Goal: Task Accomplishment & Management: Use online tool/utility

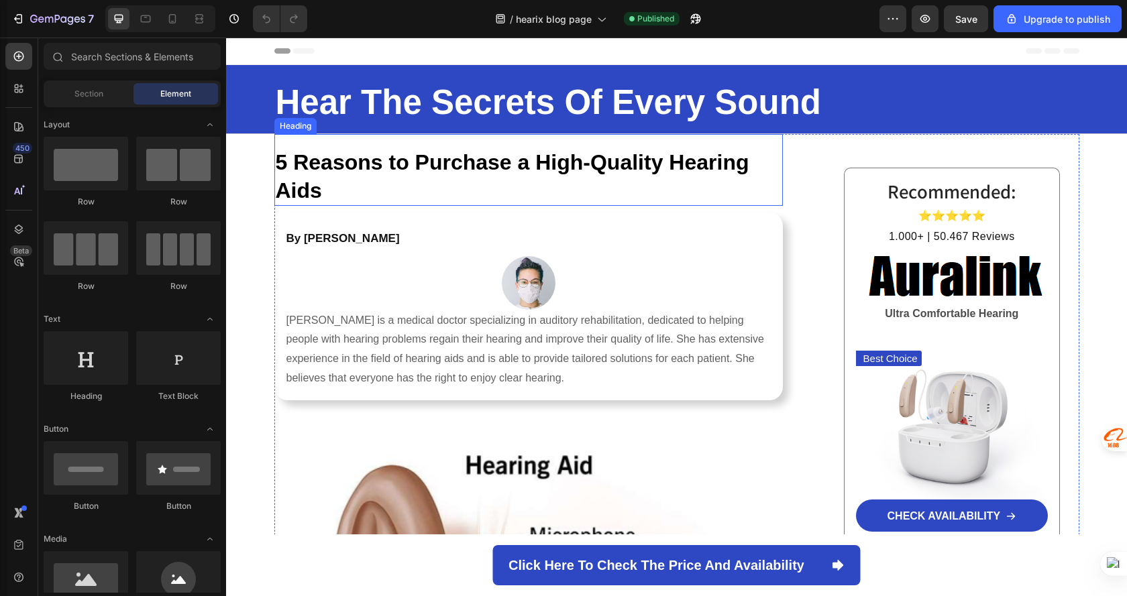
click at [417, 176] on strong "5 Reasons to Purchase a High-Quality Hearing Aids" at bounding box center [513, 176] width 474 height 52
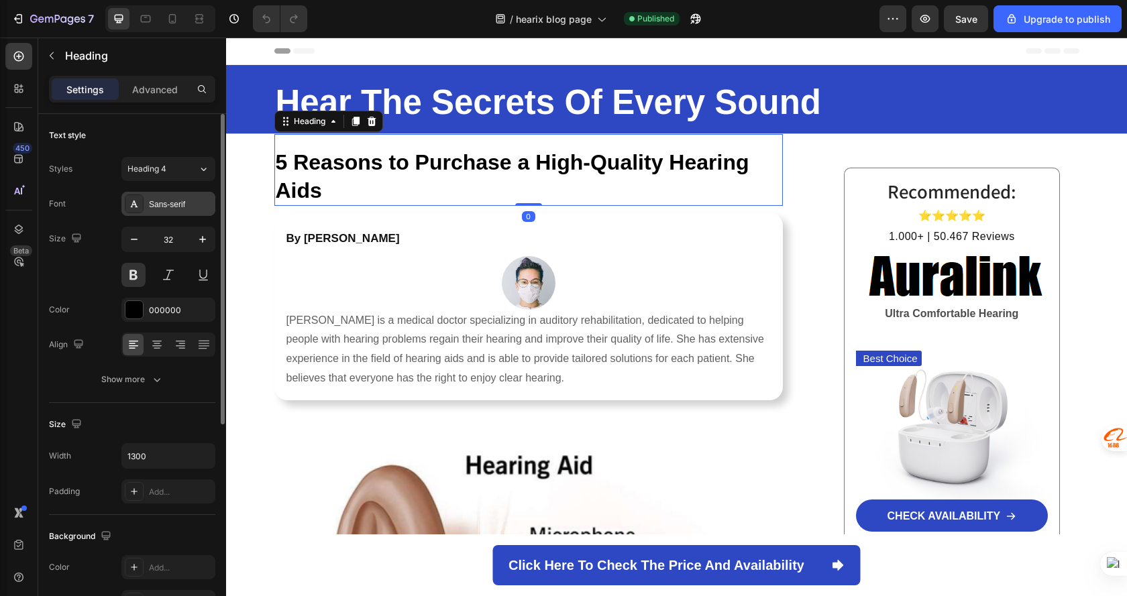
click at [193, 204] on div "Sans-serif" at bounding box center [180, 205] width 63 height 12
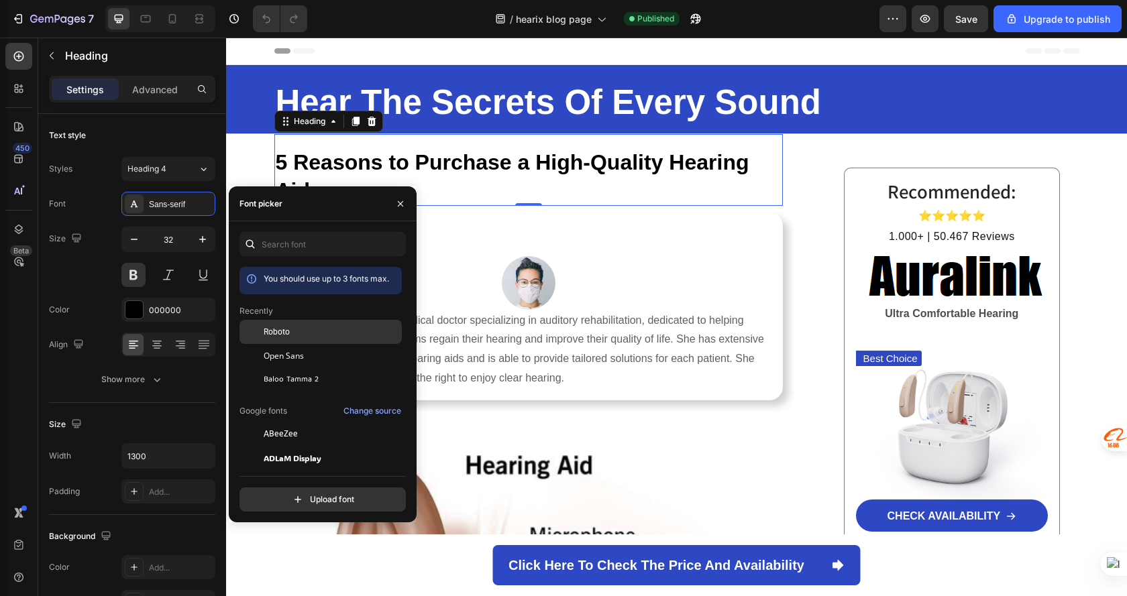
click at [331, 331] on div "Roboto" at bounding box center [332, 332] width 136 height 12
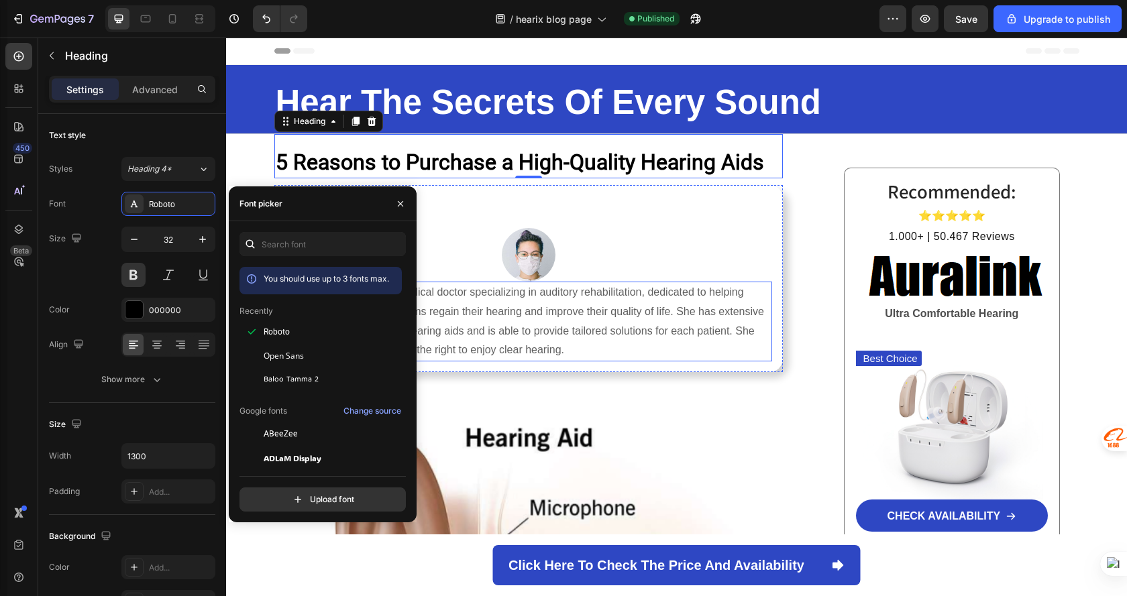
click at [649, 287] on p "[PERSON_NAME] is a medical doctor specializing in auditory rehabilitation, dedi…" at bounding box center [529, 321] width 485 height 77
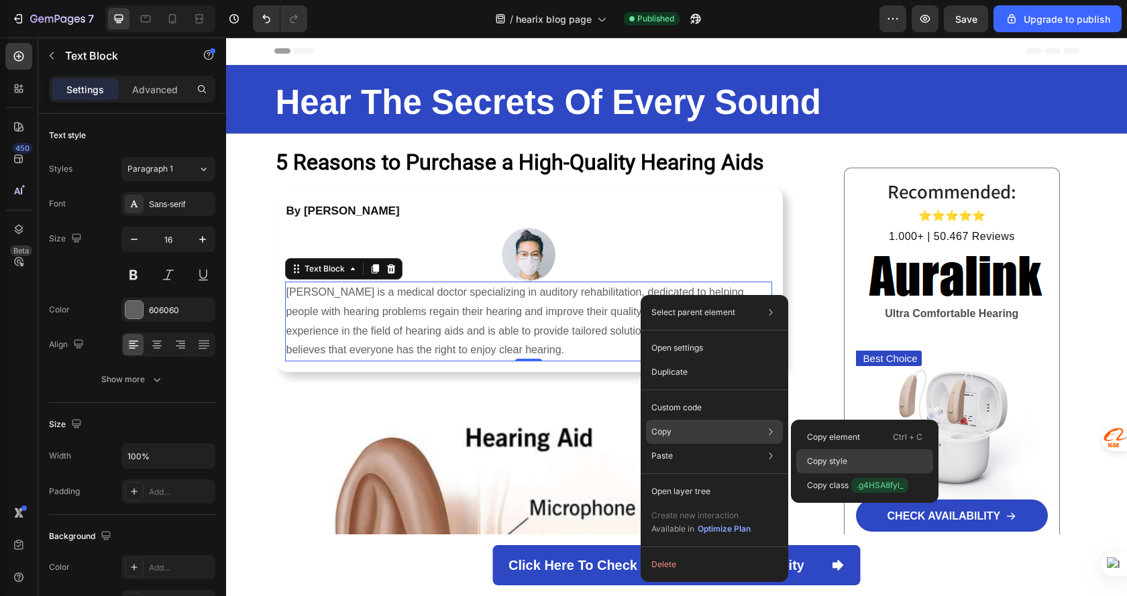
click at [849, 474] on div "Copy style" at bounding box center [864, 486] width 137 height 24
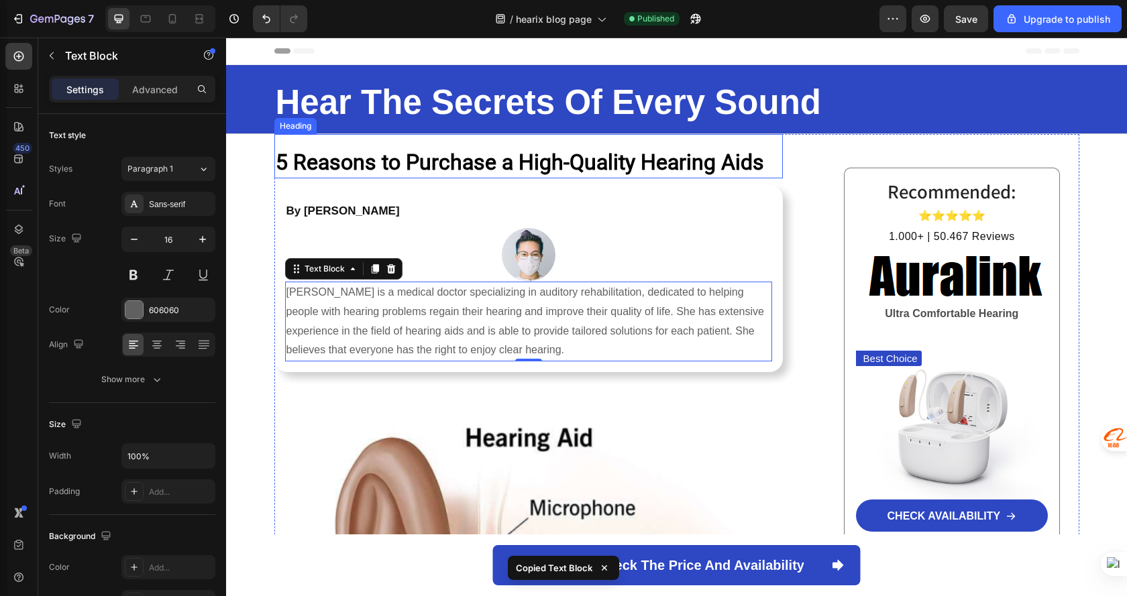
click at [525, 169] on strong "5 Reasons to Purchase a High-Quality Hearing Aids" at bounding box center [520, 162] width 488 height 25
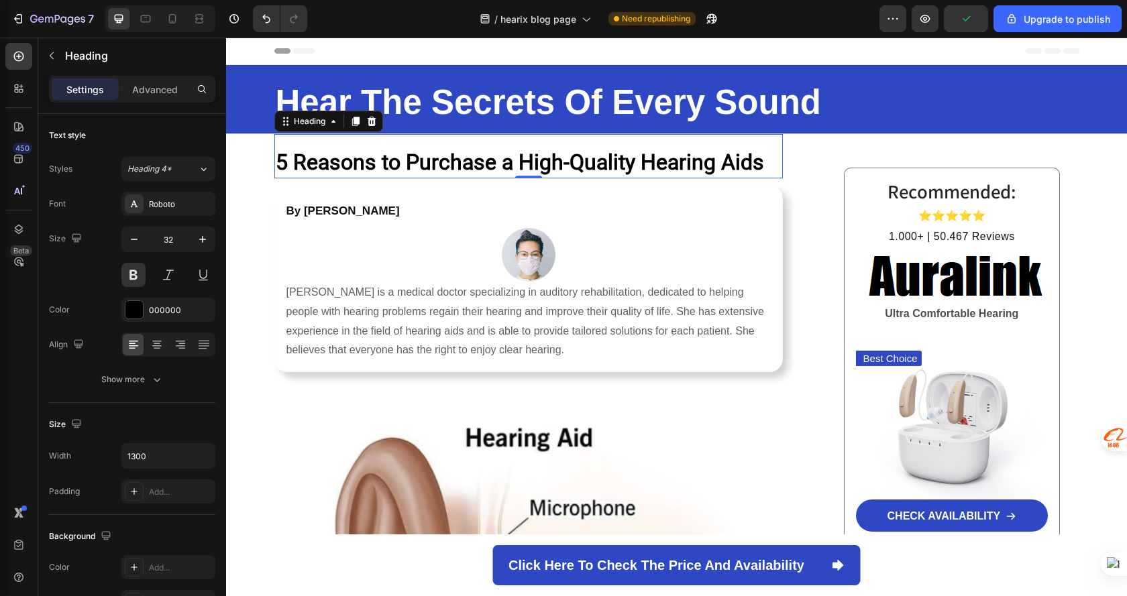
drag, startPoint x: 548, startPoint y: 164, endPoint x: 671, endPoint y: 144, distance: 125.1
click at [671, 144] on div "5 Reasons to Purchase a High-Quality Hearing Aids Heading 0" at bounding box center [528, 156] width 509 height 44
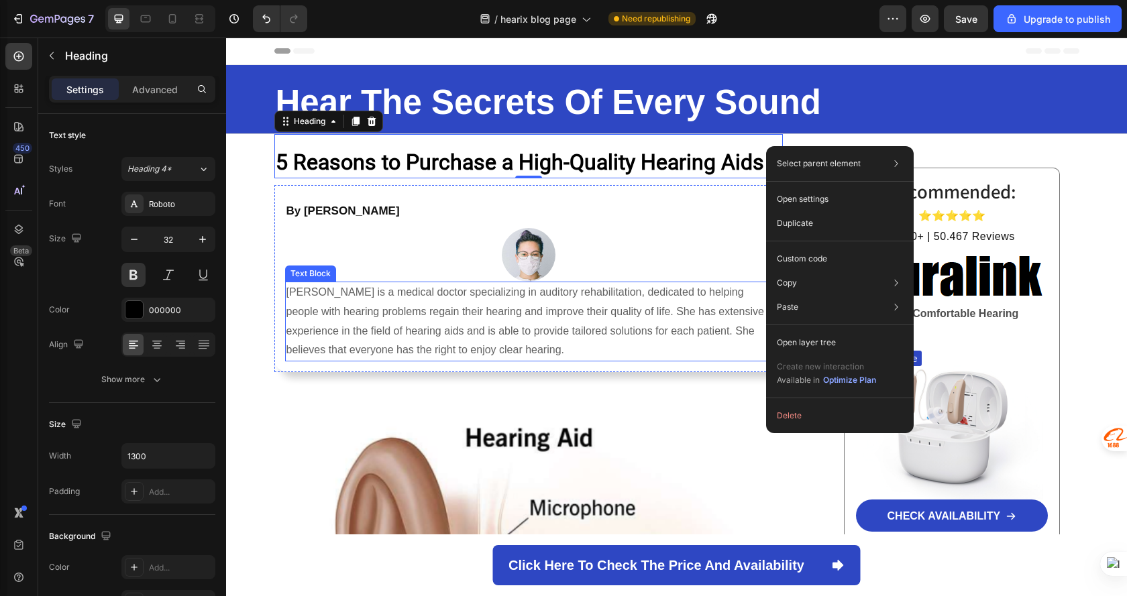
click at [576, 313] on p "[PERSON_NAME] is a medical doctor specializing in auditory rehabilitation, dedi…" at bounding box center [529, 321] width 485 height 77
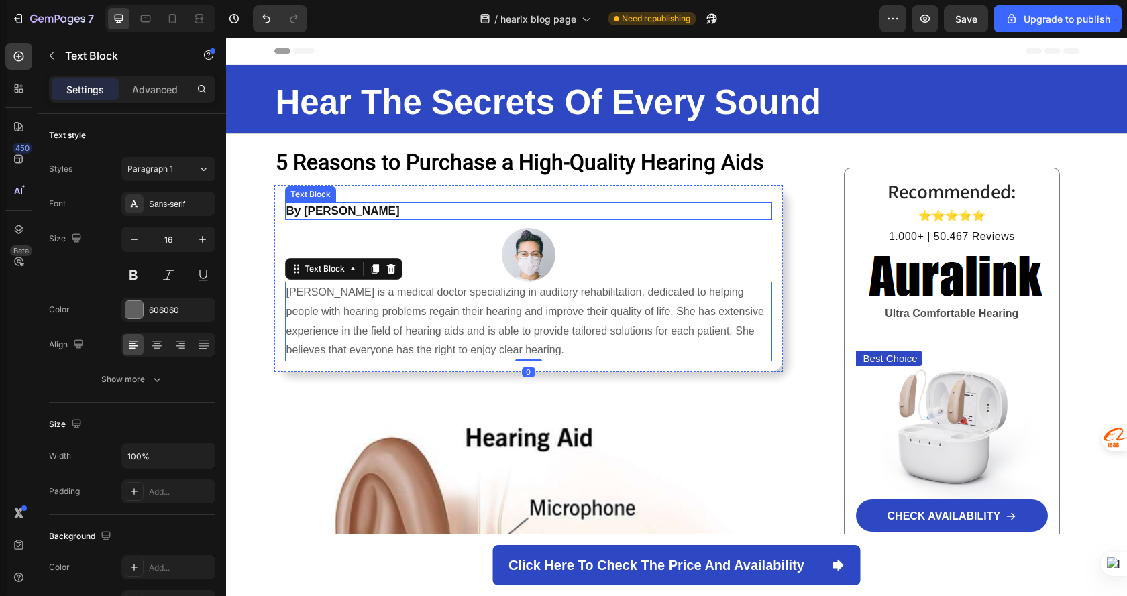
click at [332, 217] on strong "By [PERSON_NAME]" at bounding box center [343, 211] width 113 height 13
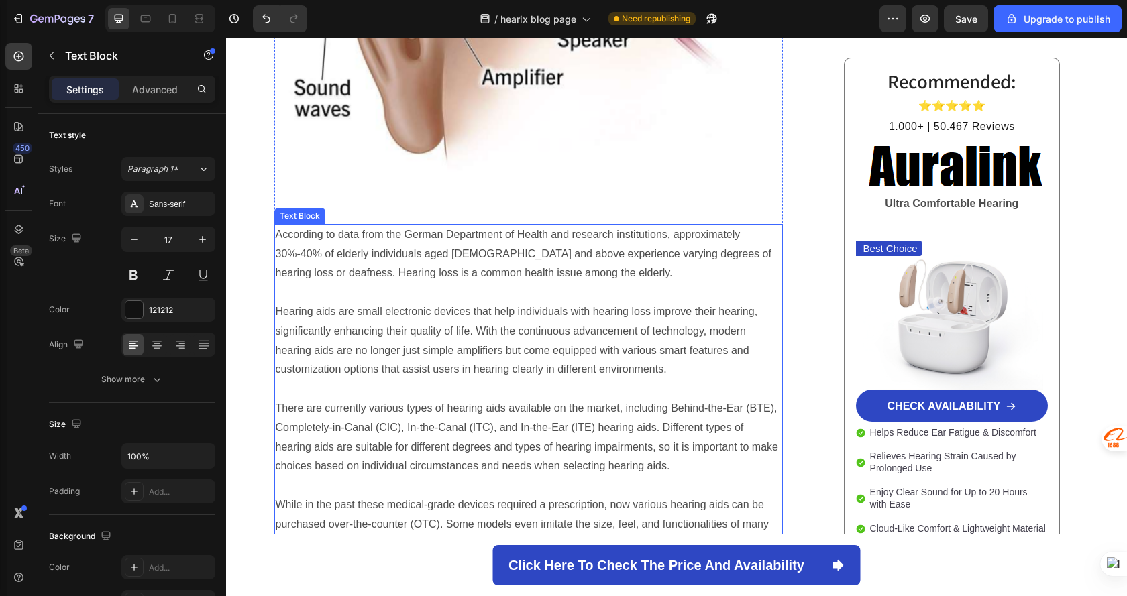
scroll to position [671, 0]
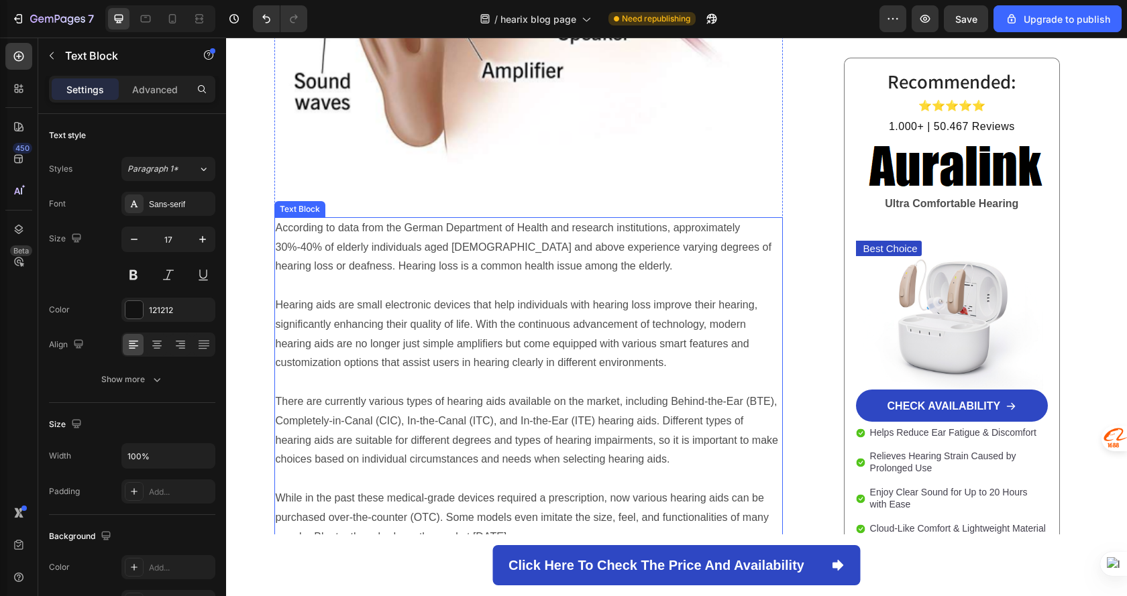
click at [429, 254] on p "According to data from the German Department of Health and research institution…" at bounding box center [529, 248] width 507 height 58
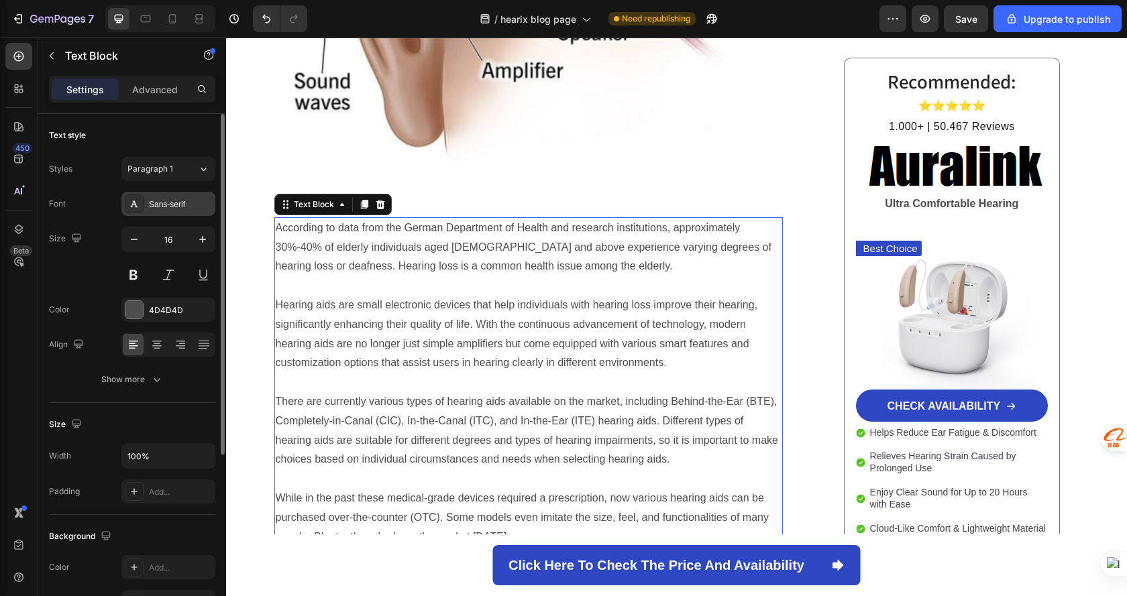
click at [181, 205] on div "Sans-serif" at bounding box center [180, 205] width 63 height 12
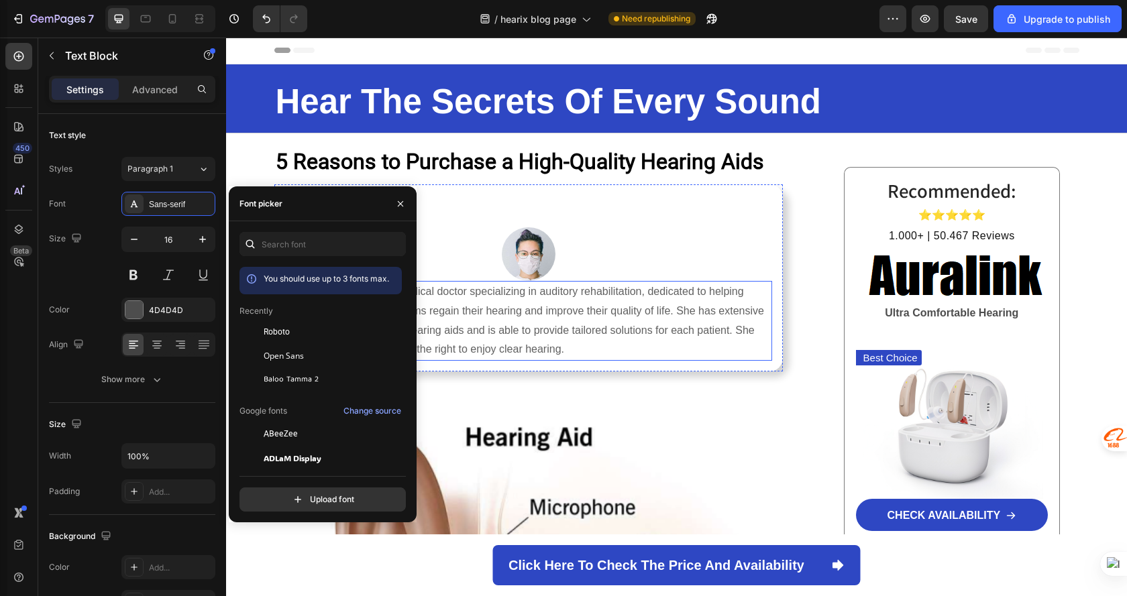
scroll to position [0, 0]
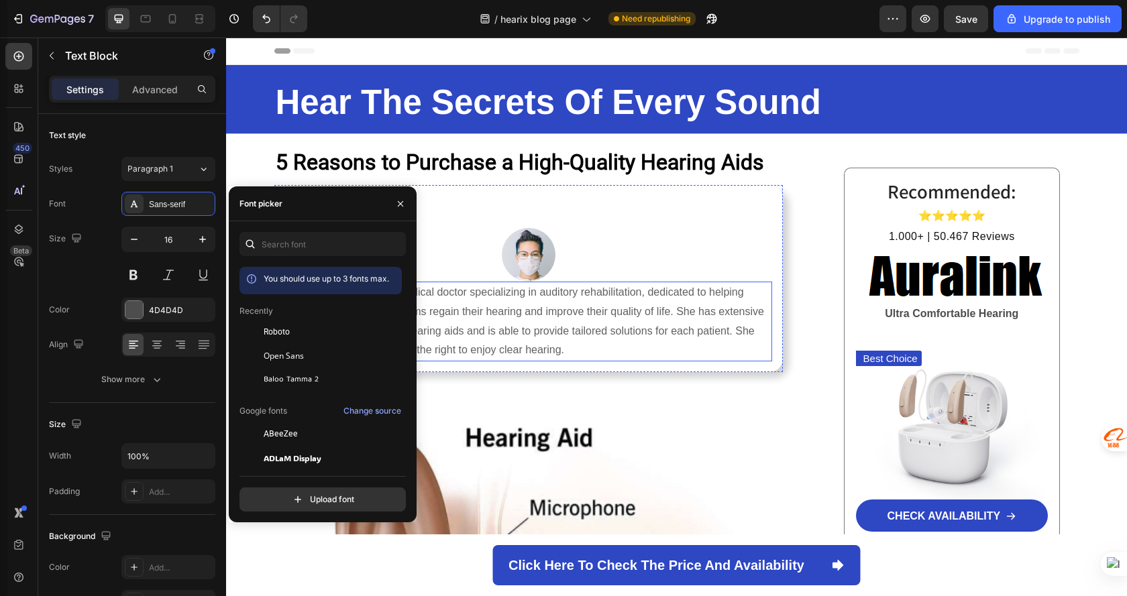
click at [590, 333] on p "[PERSON_NAME] is a medical doctor specializing in auditory rehabilitation, dedi…" at bounding box center [529, 321] width 485 height 77
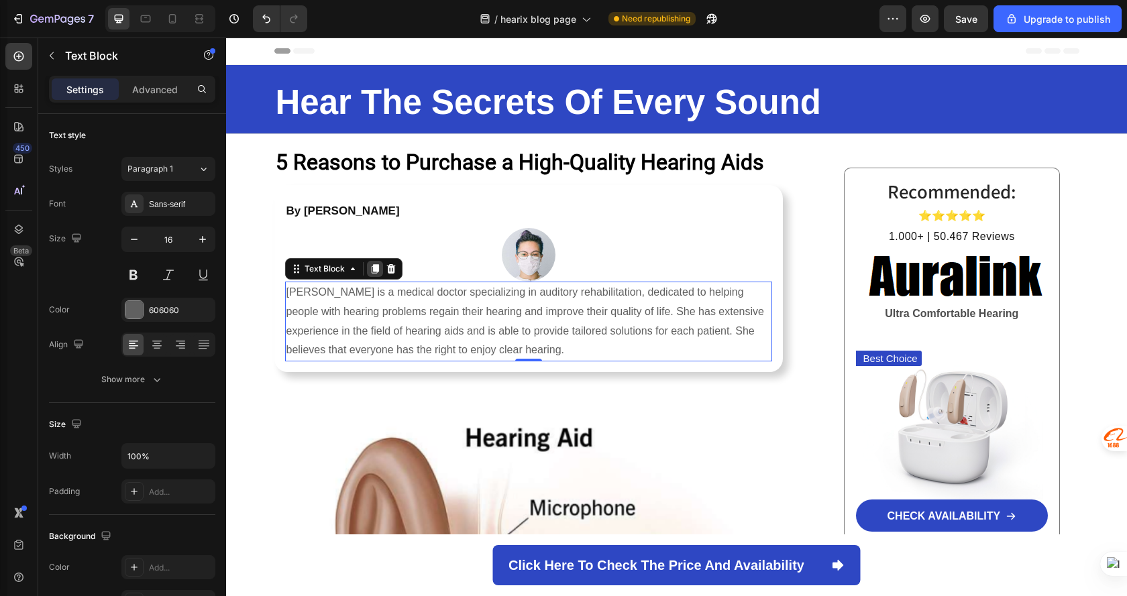
click at [371, 268] on icon at bounding box center [374, 268] width 7 height 9
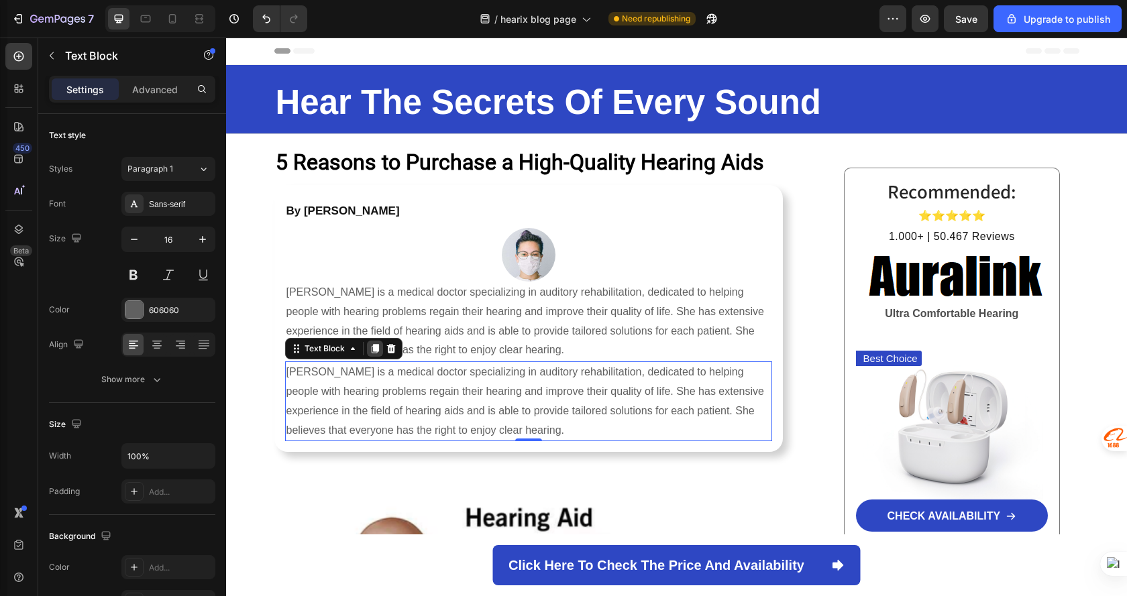
click at [372, 350] on icon at bounding box center [374, 348] width 7 height 9
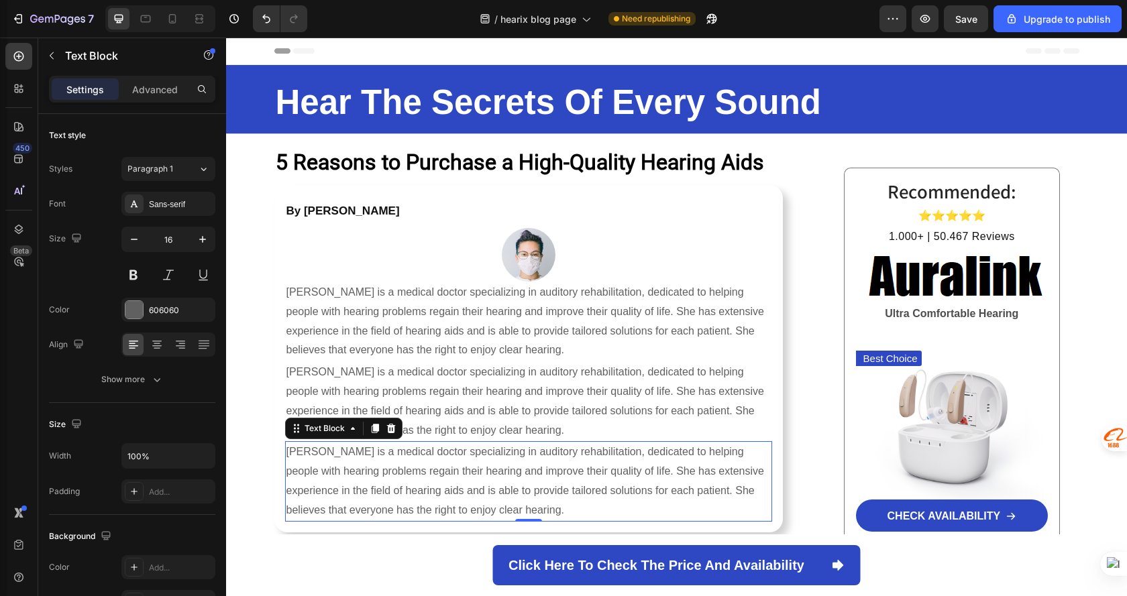
click at [628, 478] on p "[PERSON_NAME] is a medical doctor specializing in auditory rehabilitation, dedi…" at bounding box center [529, 481] width 485 height 77
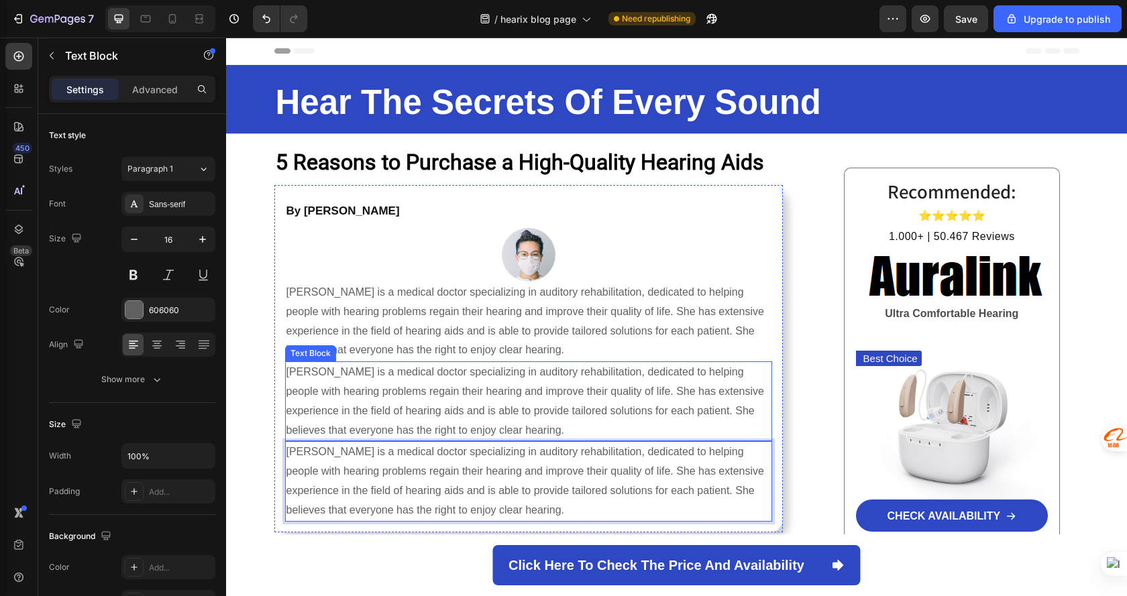
click at [571, 383] on p "[PERSON_NAME] is a medical doctor specializing in auditory rehabilitation, dedi…" at bounding box center [529, 401] width 485 height 77
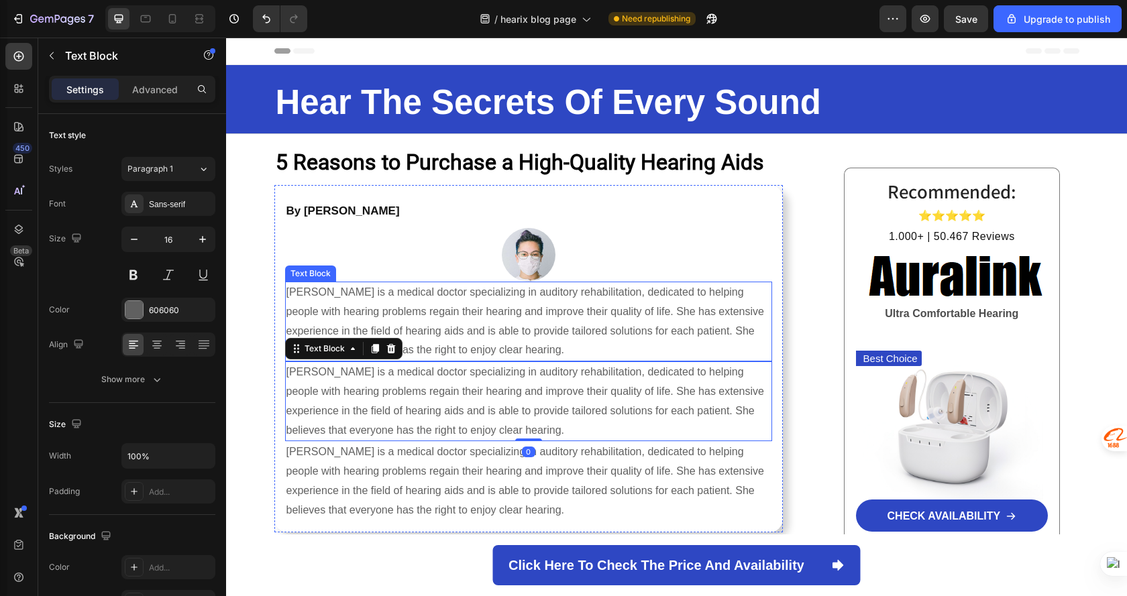
click at [570, 326] on p "[PERSON_NAME] is a medical doctor specializing in auditory rehabilitation, dedi…" at bounding box center [529, 321] width 485 height 77
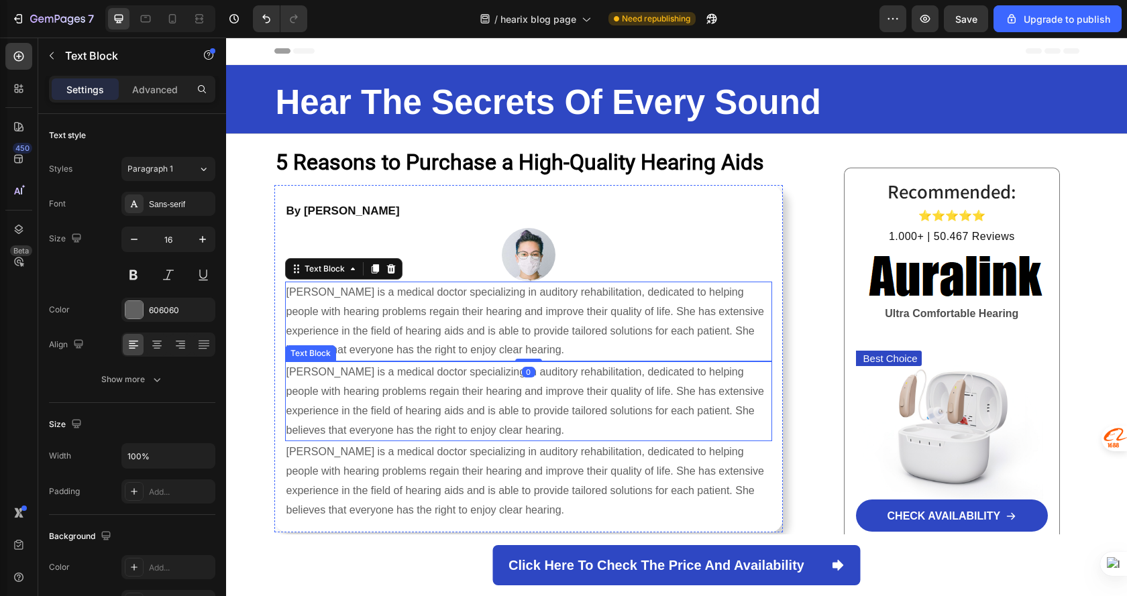
click at [474, 405] on p "[PERSON_NAME] is a medical doctor specializing in auditory rehabilitation, dedi…" at bounding box center [529, 401] width 485 height 77
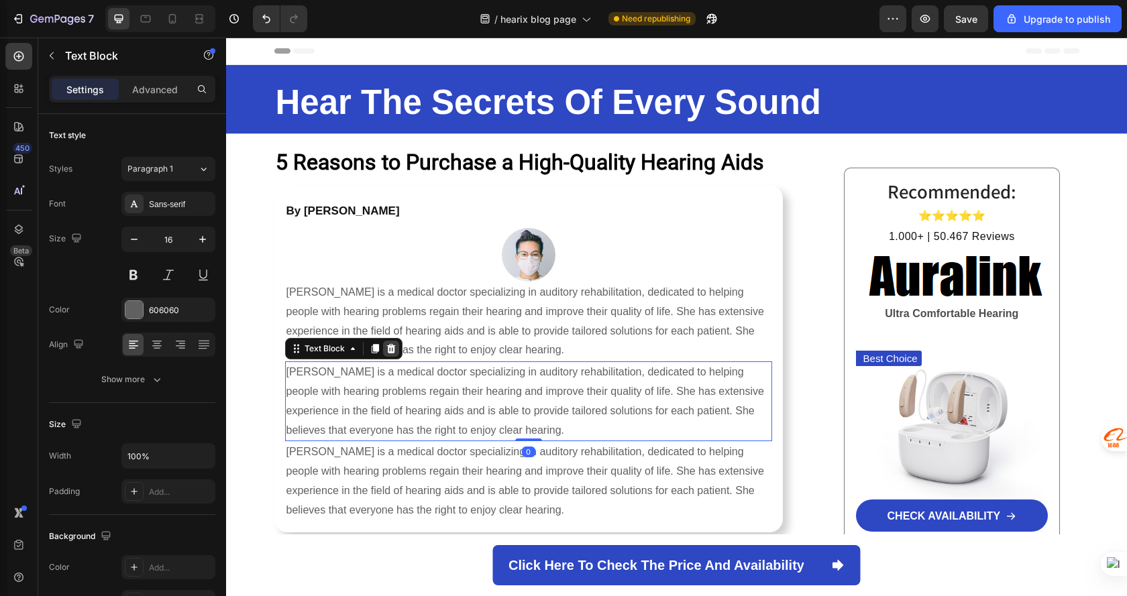
click at [386, 352] on icon at bounding box center [391, 349] width 11 height 11
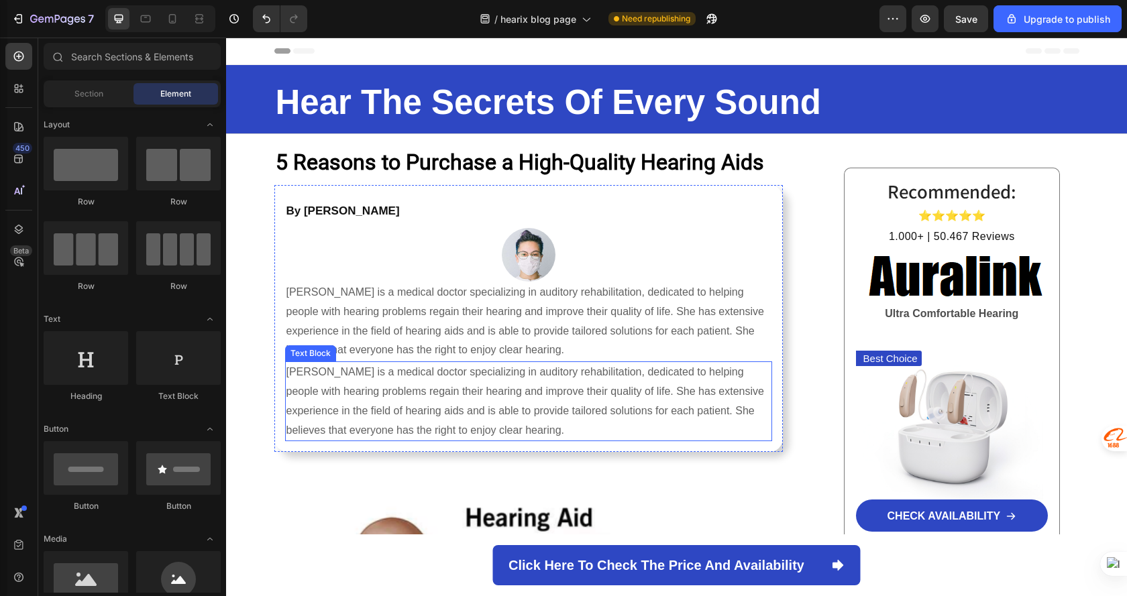
click at [419, 403] on p "[PERSON_NAME] is a medical doctor specializing in auditory rehabilitation, dedi…" at bounding box center [529, 401] width 485 height 77
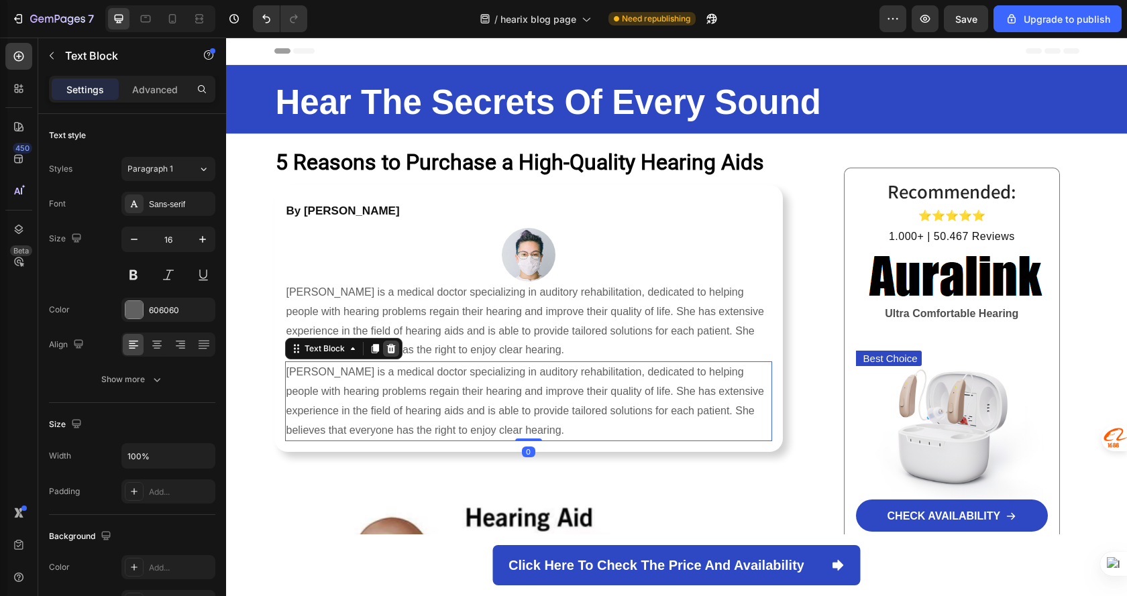
click at [388, 345] on icon at bounding box center [391, 349] width 11 height 11
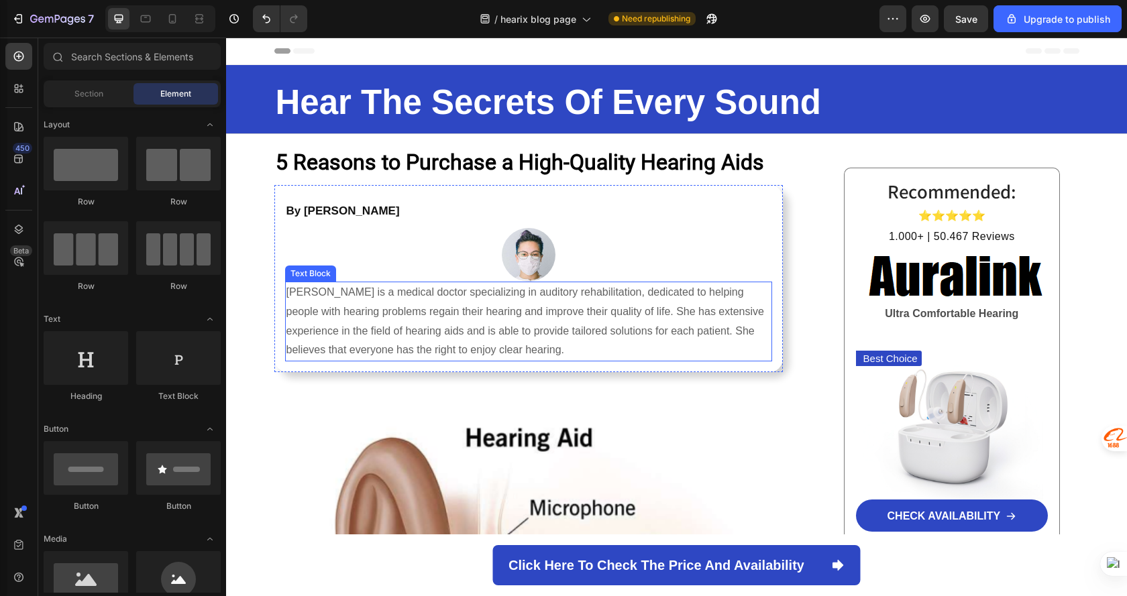
click at [495, 311] on p "[PERSON_NAME] is a medical doctor specializing in auditory rehabilitation, dedi…" at bounding box center [529, 321] width 485 height 77
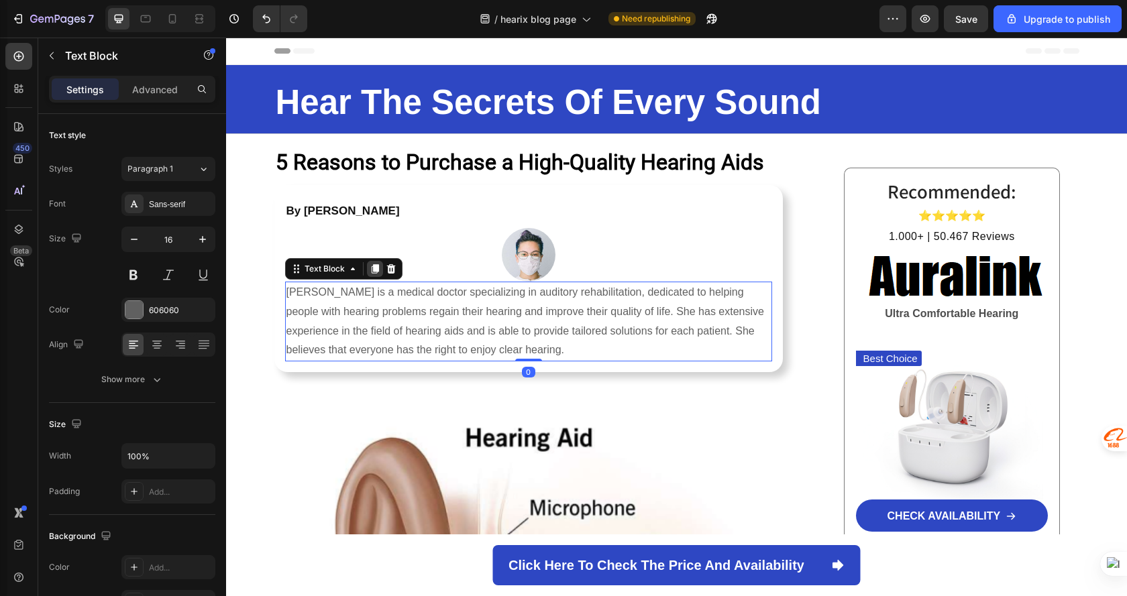
click at [370, 274] on icon at bounding box center [375, 269] width 11 height 11
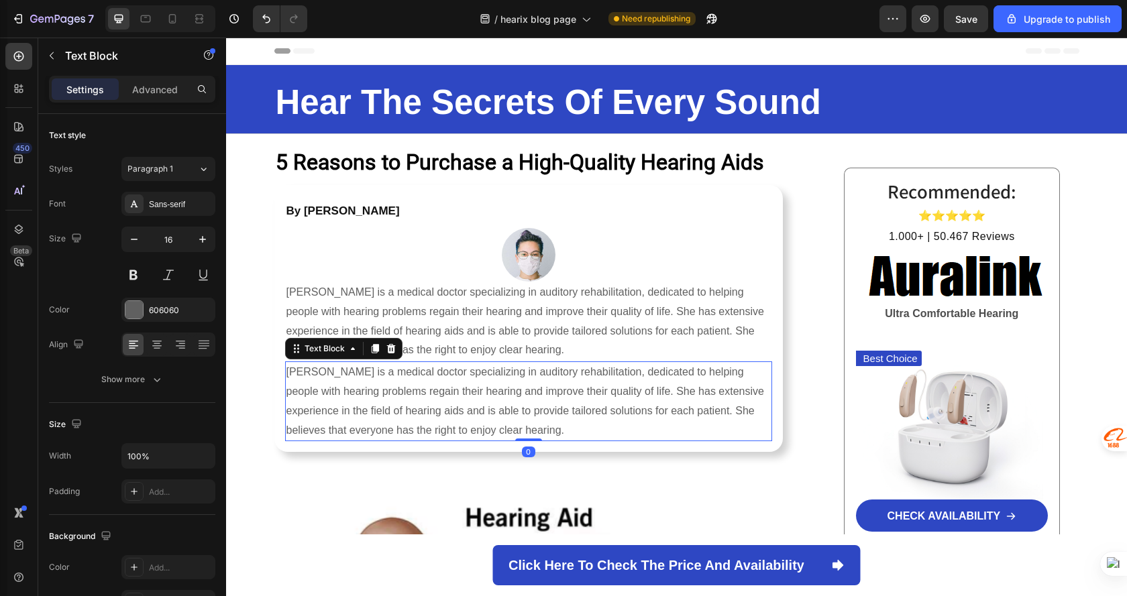
drag, startPoint x: 379, startPoint y: 405, endPoint x: 355, endPoint y: 389, distance: 29.0
click at [379, 405] on p "[PERSON_NAME] is a medical doctor specializing in auditory rehabilitation, dedi…" at bounding box center [529, 401] width 485 height 77
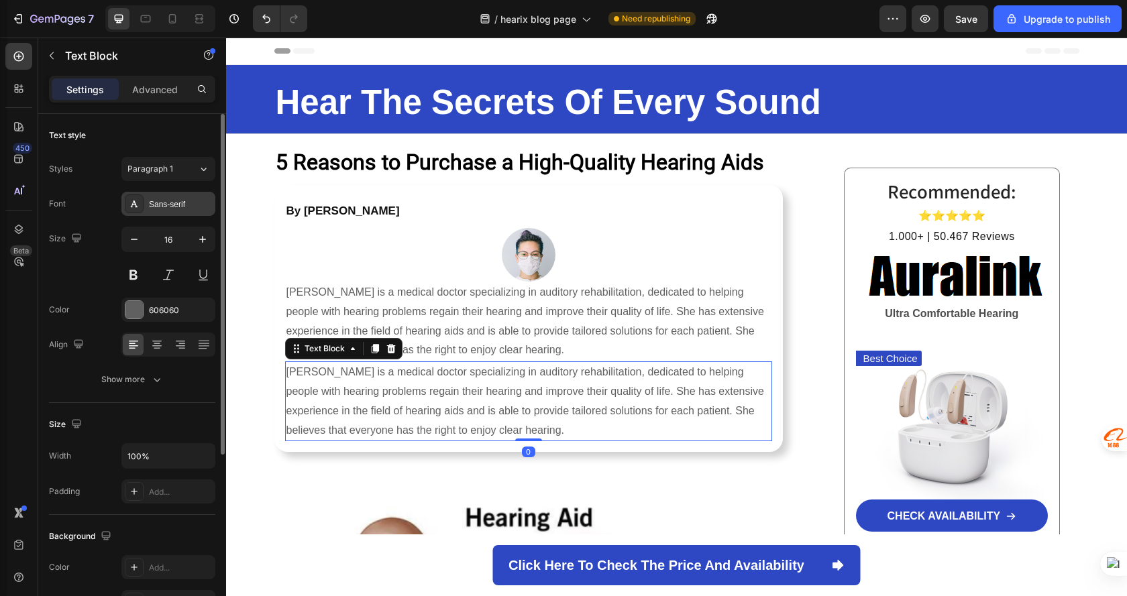
click at [159, 205] on div "Sans-serif" at bounding box center [180, 205] width 63 height 12
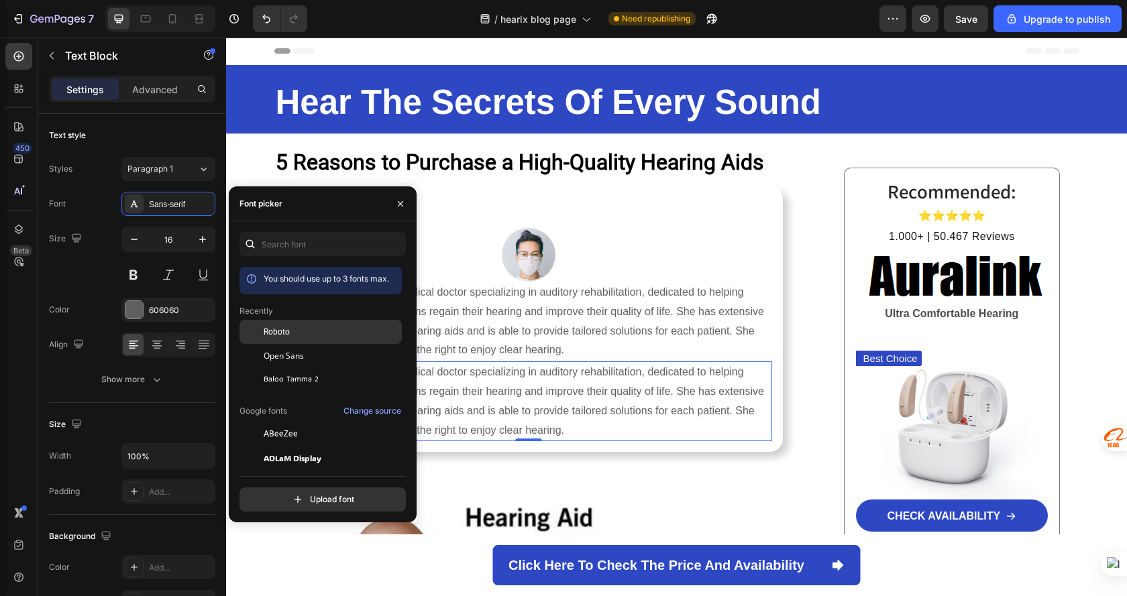
click at [326, 331] on div "Roboto" at bounding box center [332, 332] width 136 height 12
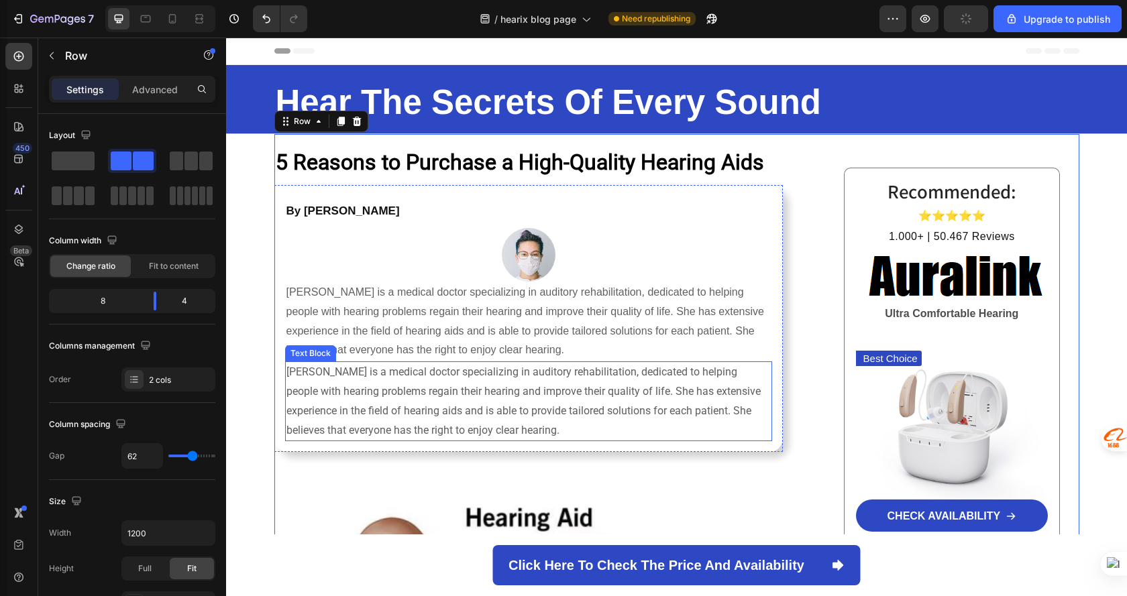
click at [688, 408] on p "[PERSON_NAME] is a medical doctor specializing in auditory rehabilitation, dedi…" at bounding box center [529, 401] width 485 height 77
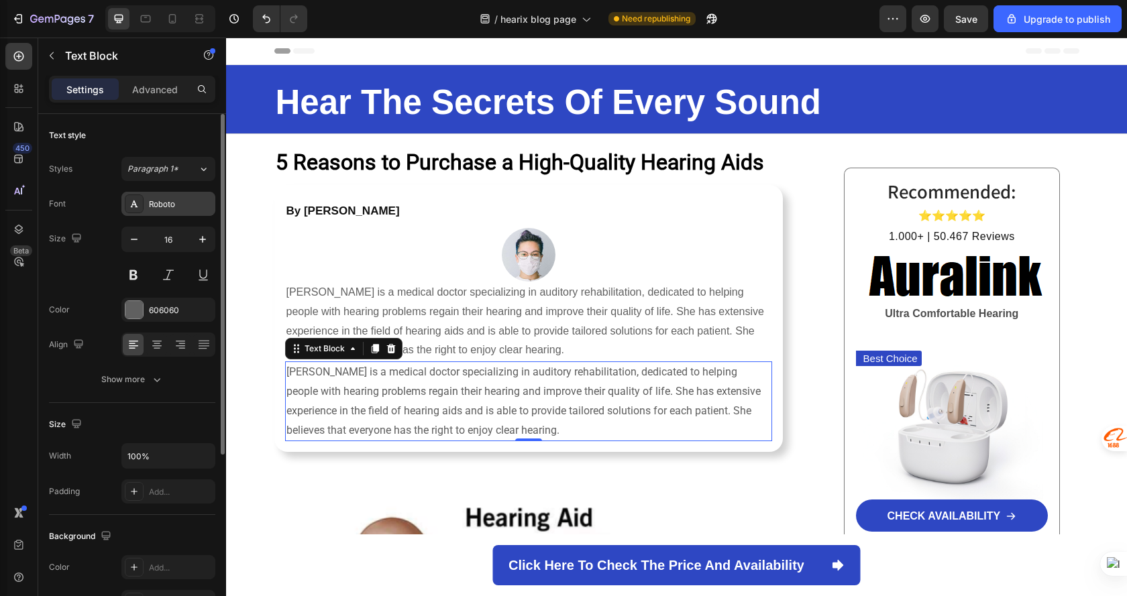
click at [180, 214] on div "Roboto" at bounding box center [168, 204] width 94 height 24
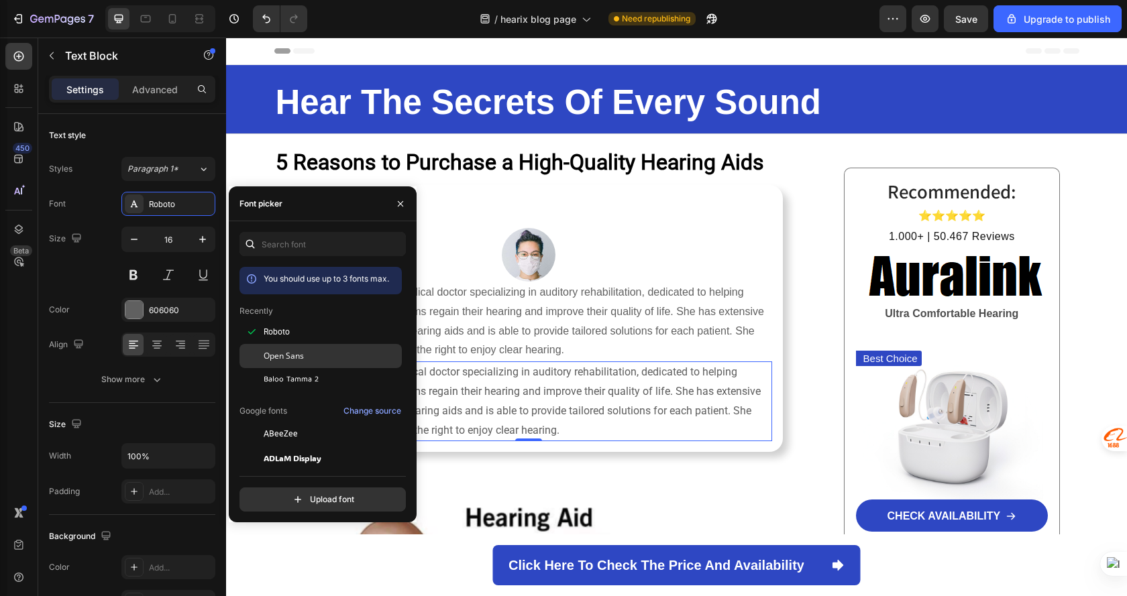
click at [318, 358] on div "Open Sans" at bounding box center [332, 356] width 136 height 12
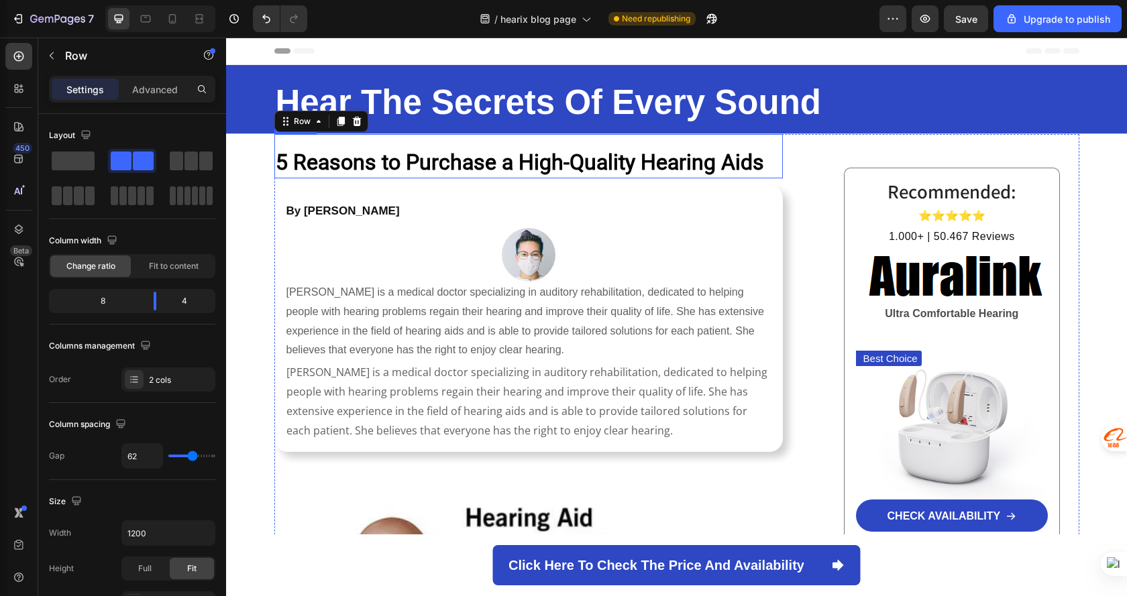
click at [424, 160] on strong "5 Reasons to Purchase a High-Quality Hearing Aids" at bounding box center [520, 162] width 488 height 25
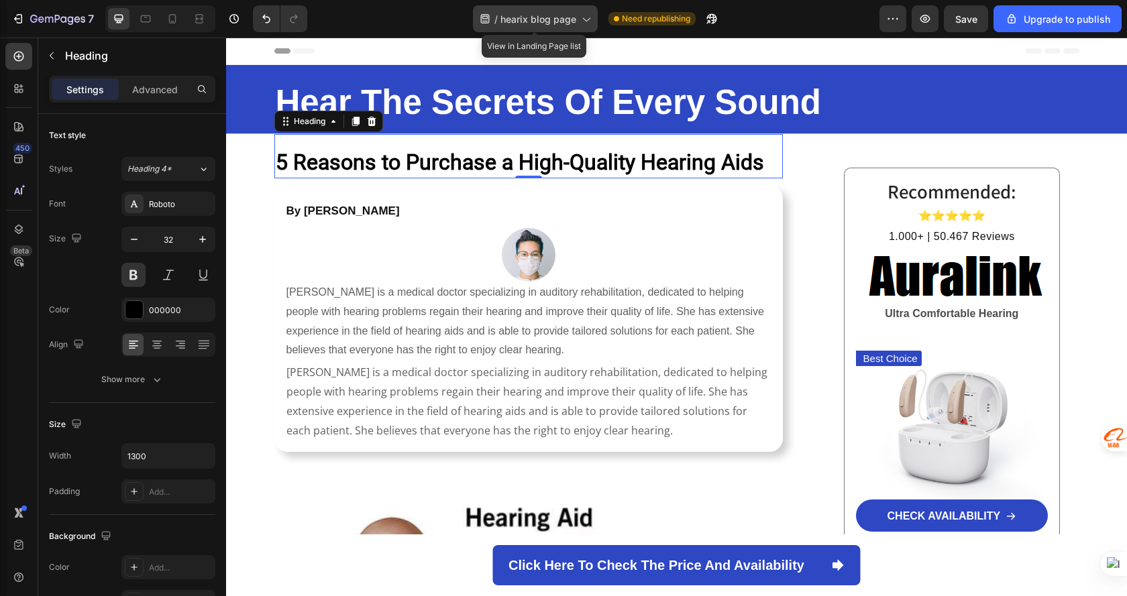
click at [574, 19] on span "hearix blog page" at bounding box center [539, 19] width 76 height 14
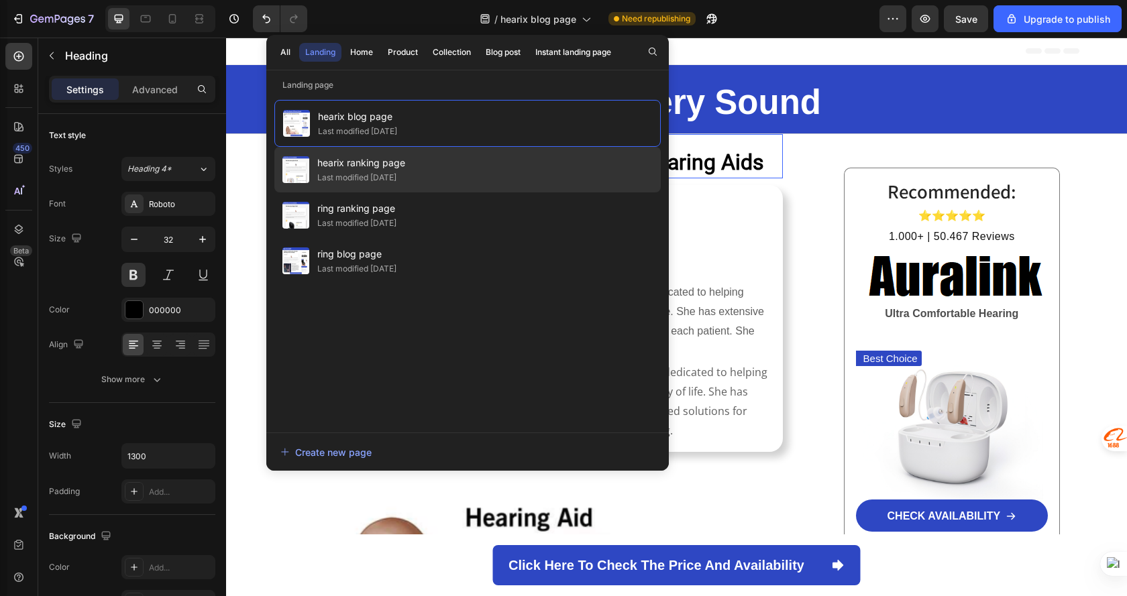
click at [488, 193] on div "hearix ranking page Last modified [DATE]" at bounding box center [467, 216] width 386 height 46
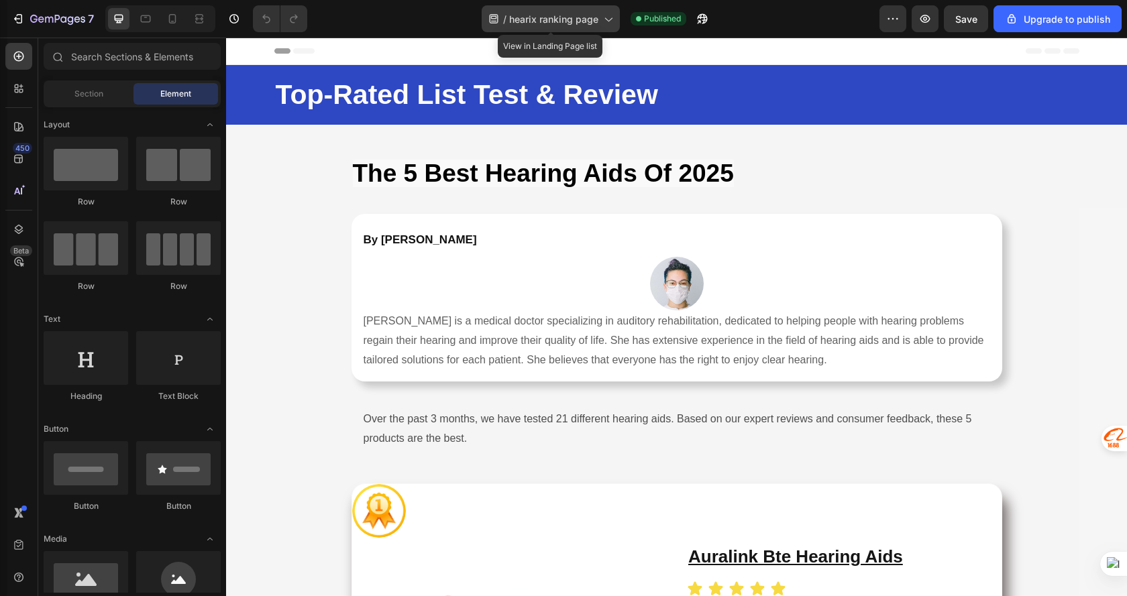
click at [572, 23] on span "hearix ranking page" at bounding box center [553, 19] width 89 height 14
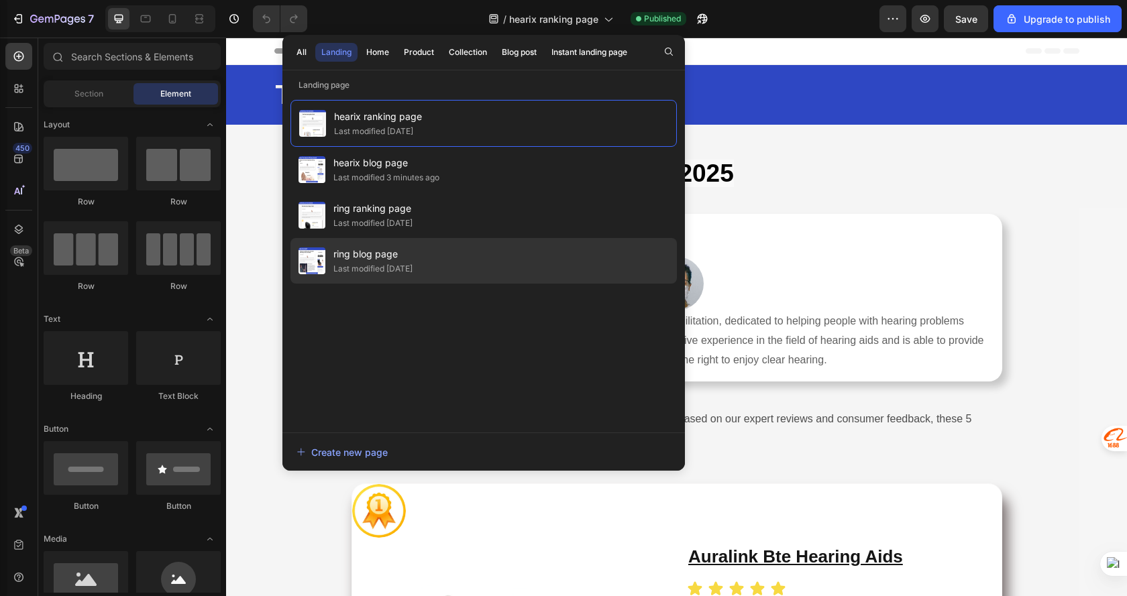
click at [441, 248] on div "ring blog page Last modified 8 days ago" at bounding box center [484, 261] width 386 height 46
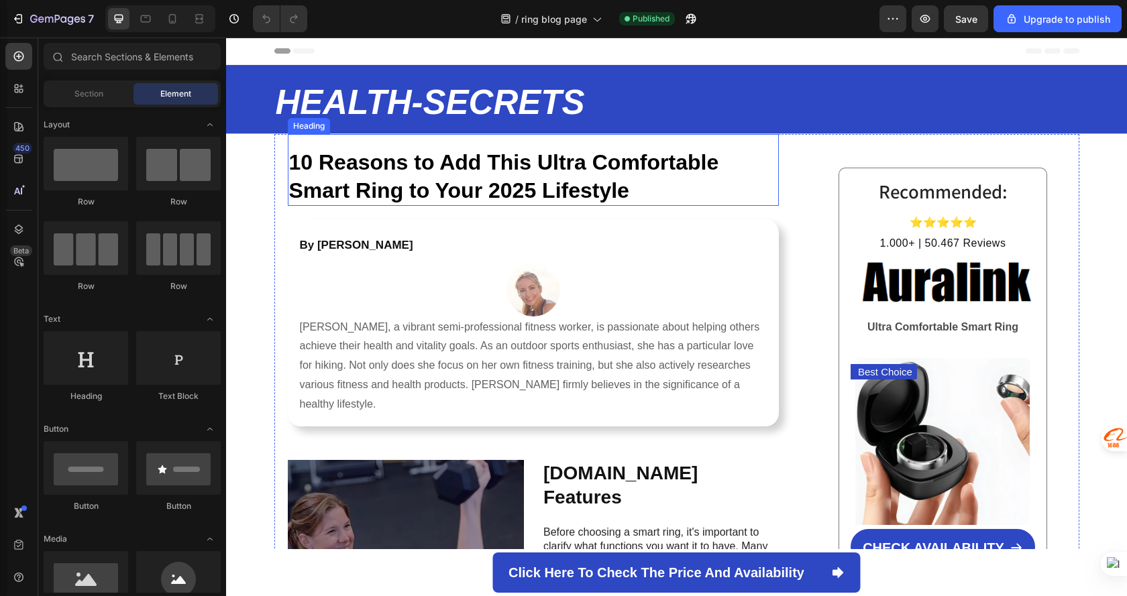
click at [544, 168] on strong "10 Reasons to Add This Ultra Comfortable Smart Ring to Your 2025 Lifestyle" at bounding box center [504, 176] width 430 height 52
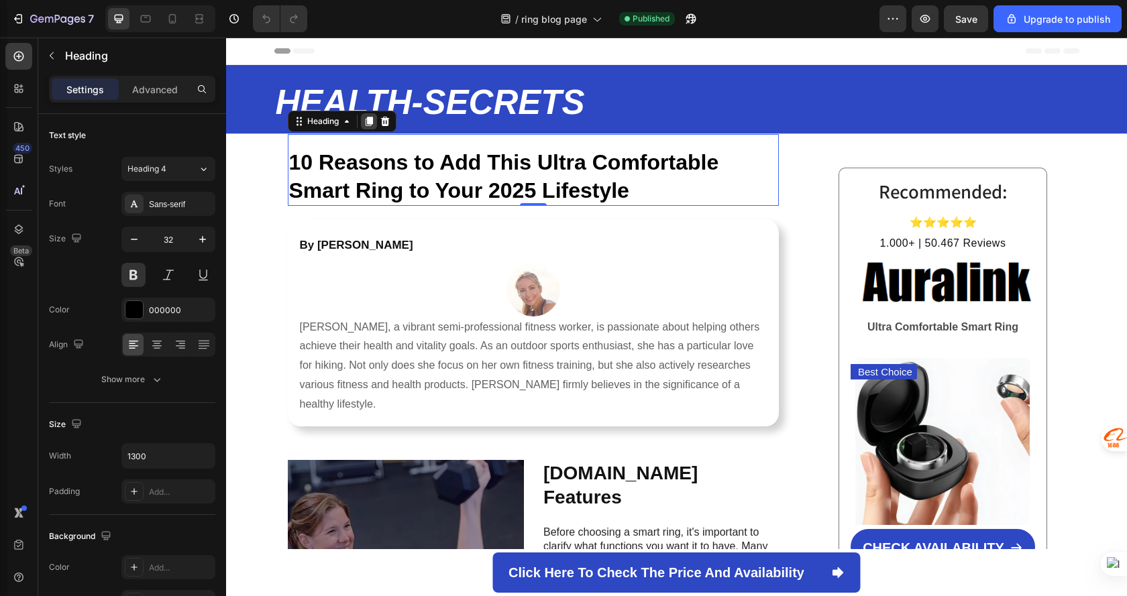
click at [364, 125] on icon at bounding box center [369, 121] width 11 height 11
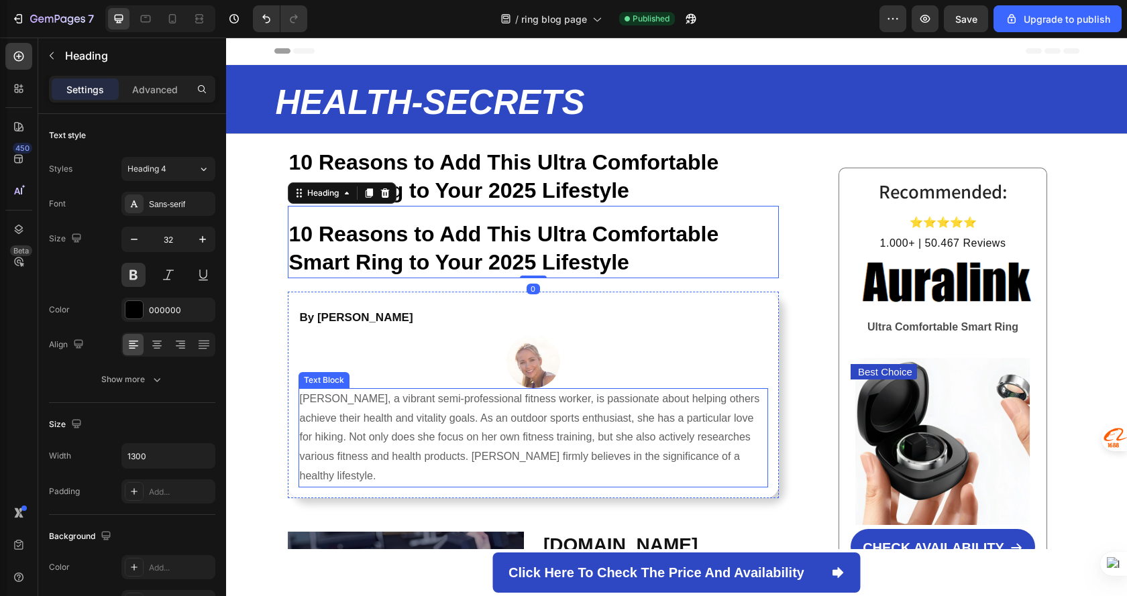
click at [454, 419] on p "Charlotte Smith, a vibrant semi-professional fitness worker, is passionate abou…" at bounding box center [533, 438] width 467 height 97
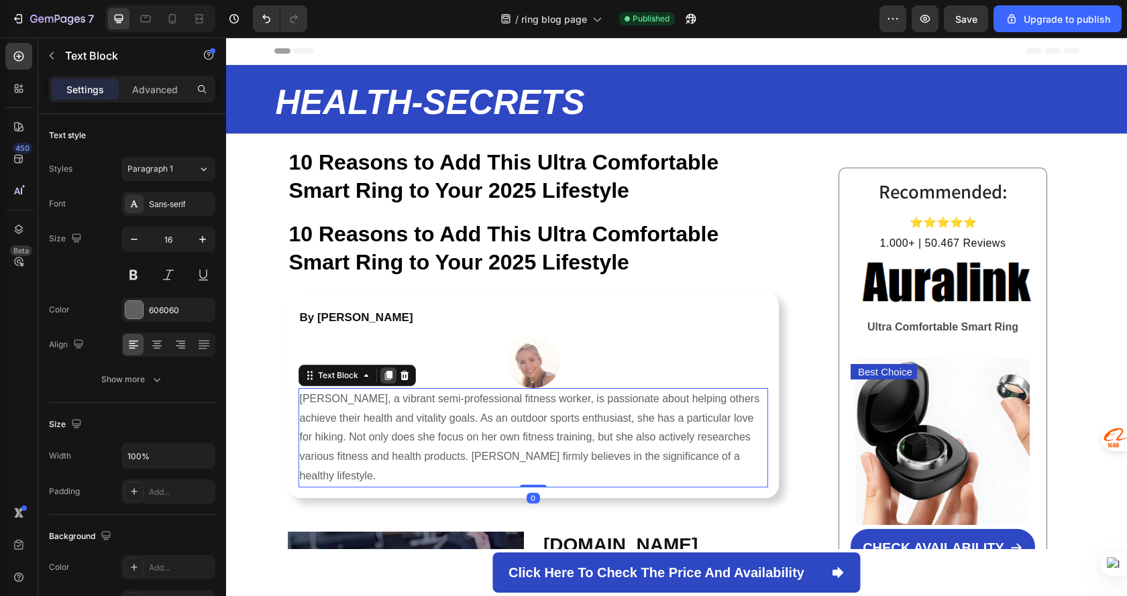
click at [384, 374] on icon at bounding box center [387, 375] width 7 height 9
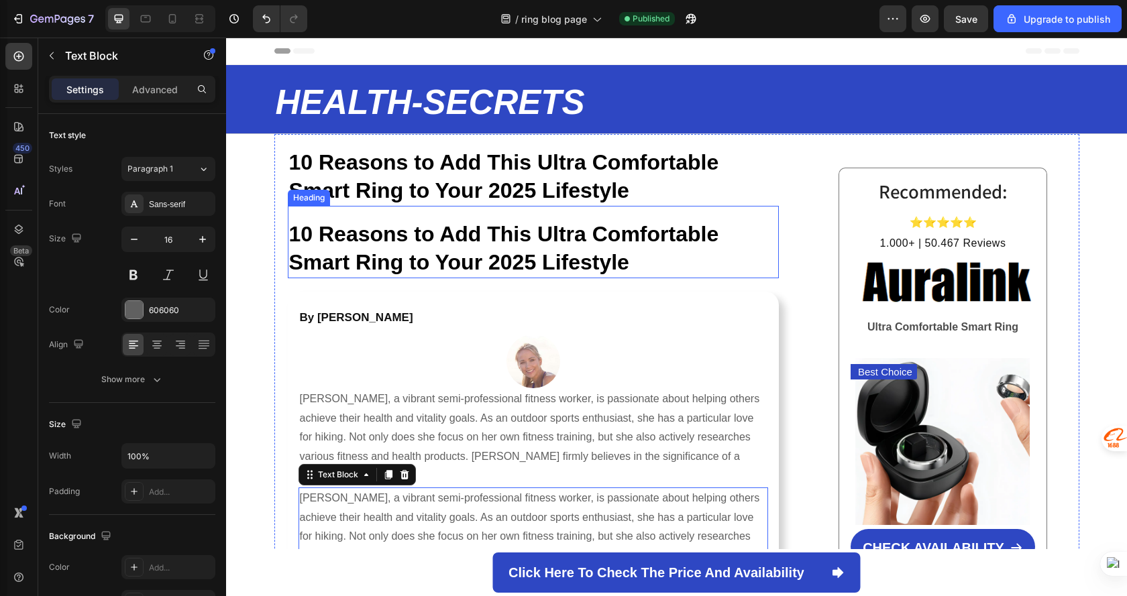
click at [439, 236] on strong "10 Reasons to Add This Ultra Comfortable Smart Ring to Your 2025 Lifestyle" at bounding box center [504, 248] width 430 height 52
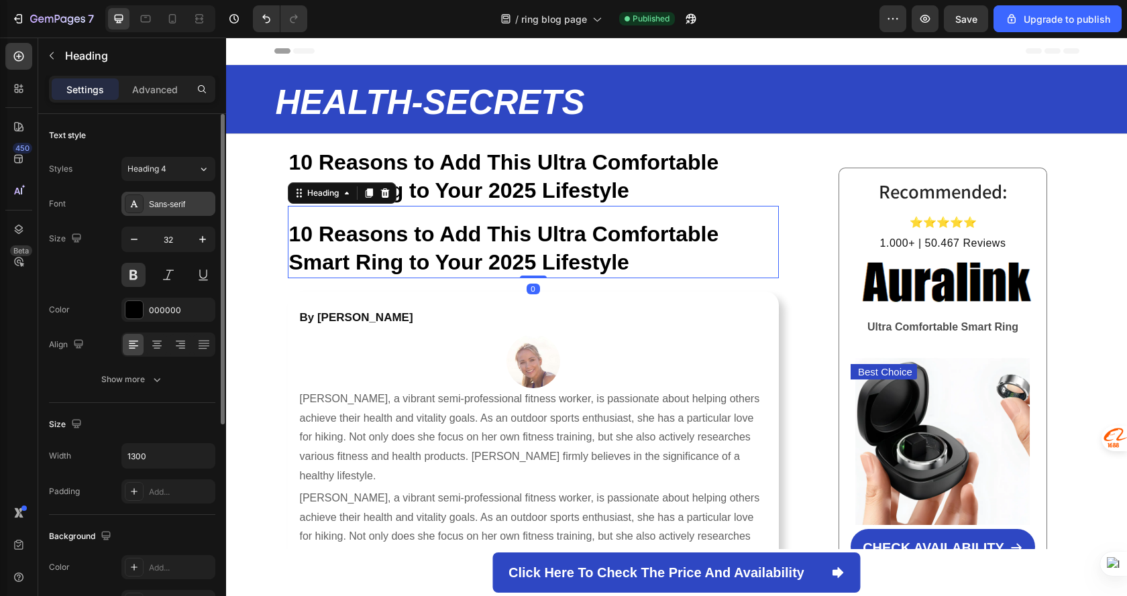
click at [163, 206] on div "Sans-serif" at bounding box center [180, 205] width 63 height 12
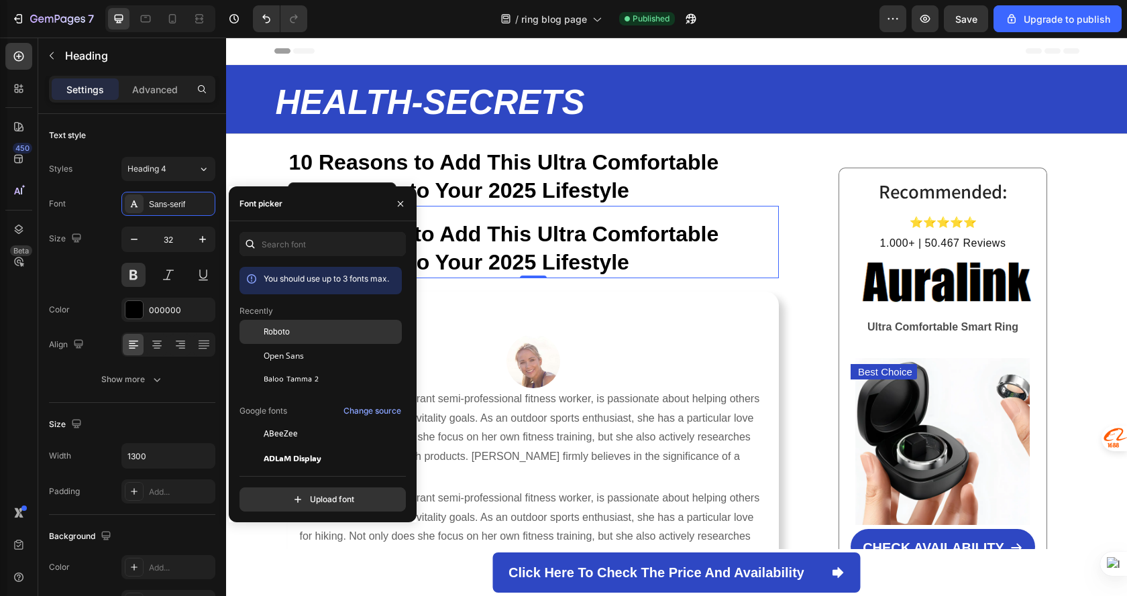
click at [337, 335] on div "Roboto" at bounding box center [332, 332] width 136 height 12
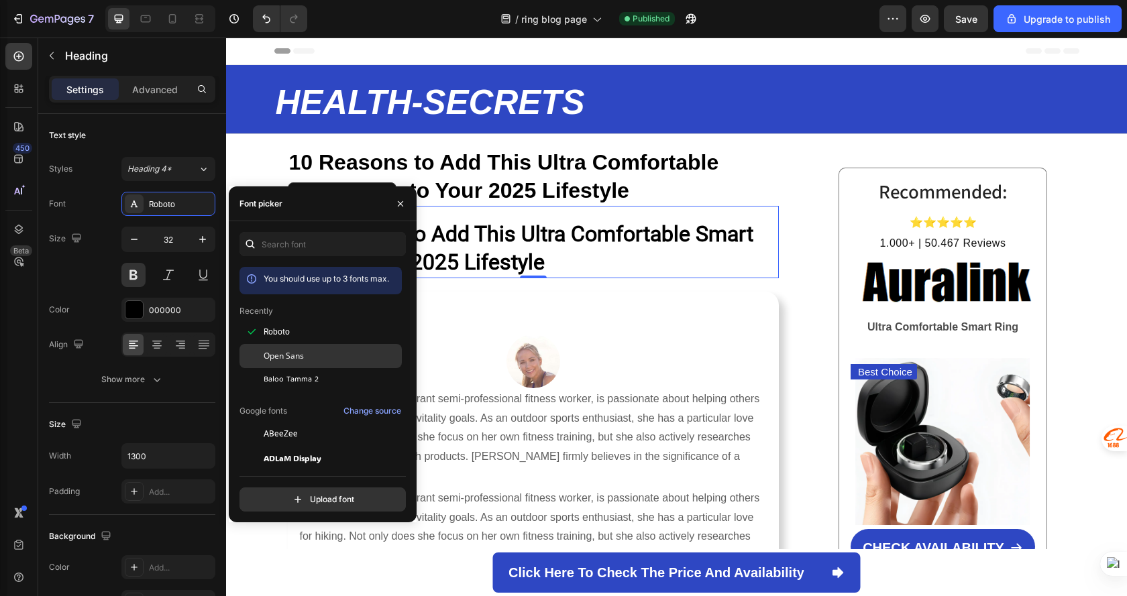
click at [330, 359] on div "Open Sans" at bounding box center [332, 356] width 136 height 12
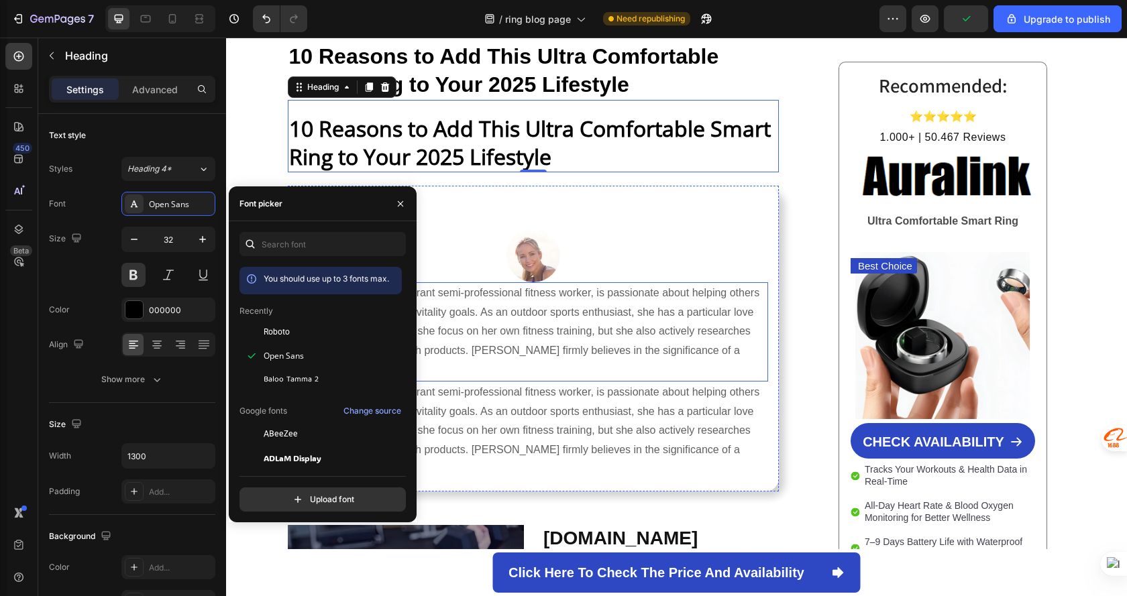
scroll to position [201, 0]
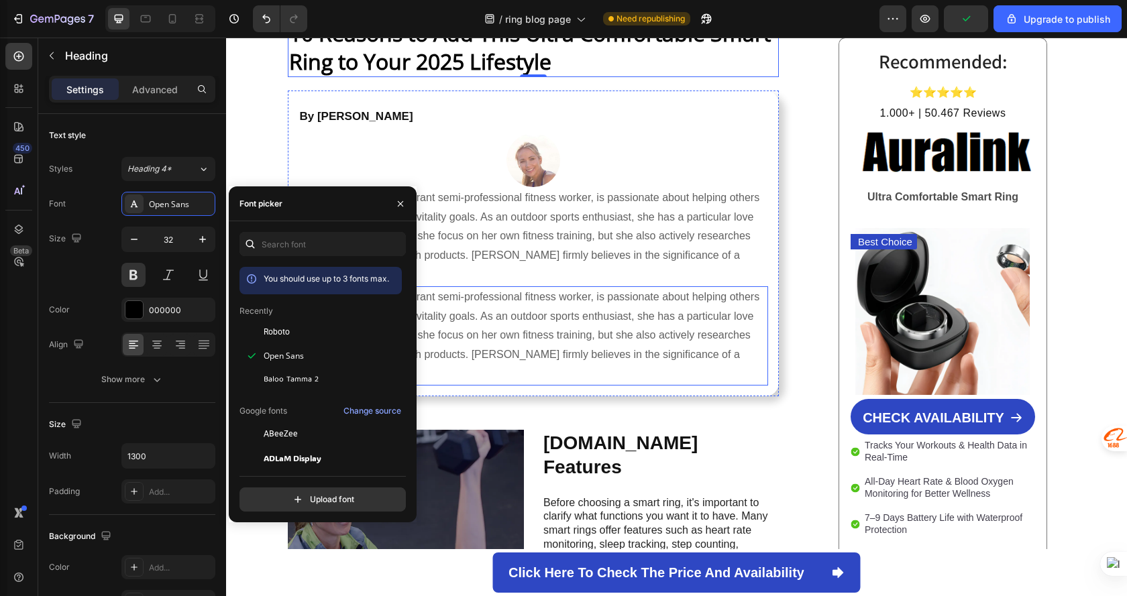
click at [575, 340] on p "Charlotte Smith, a vibrant semi-professional fitness worker, is passionate abou…" at bounding box center [533, 336] width 467 height 97
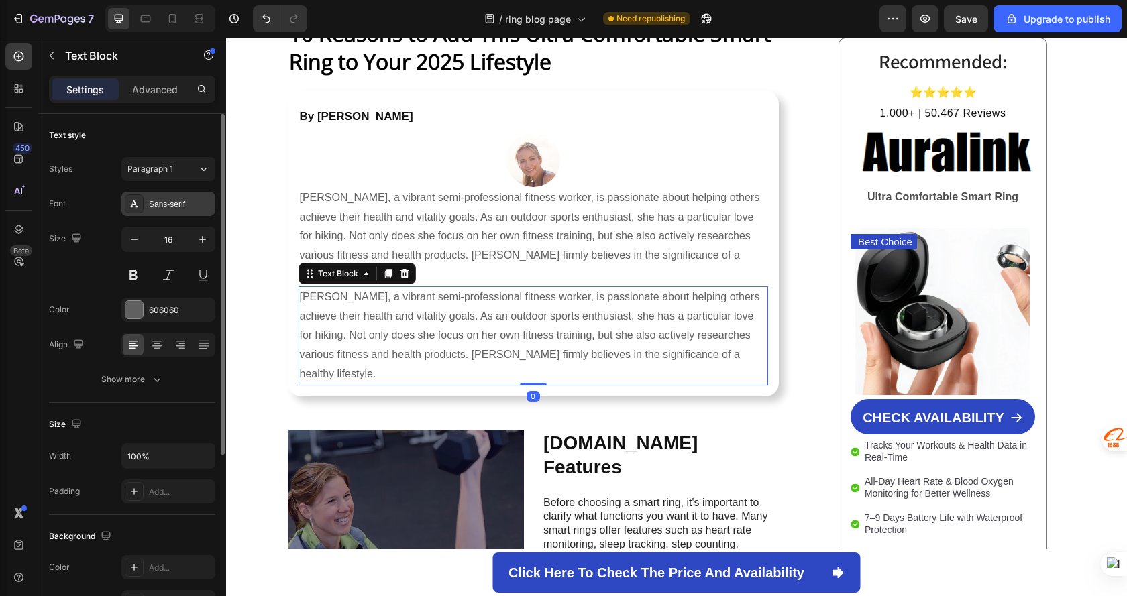
click at [174, 211] on div "Sans-serif" at bounding box center [168, 204] width 94 height 24
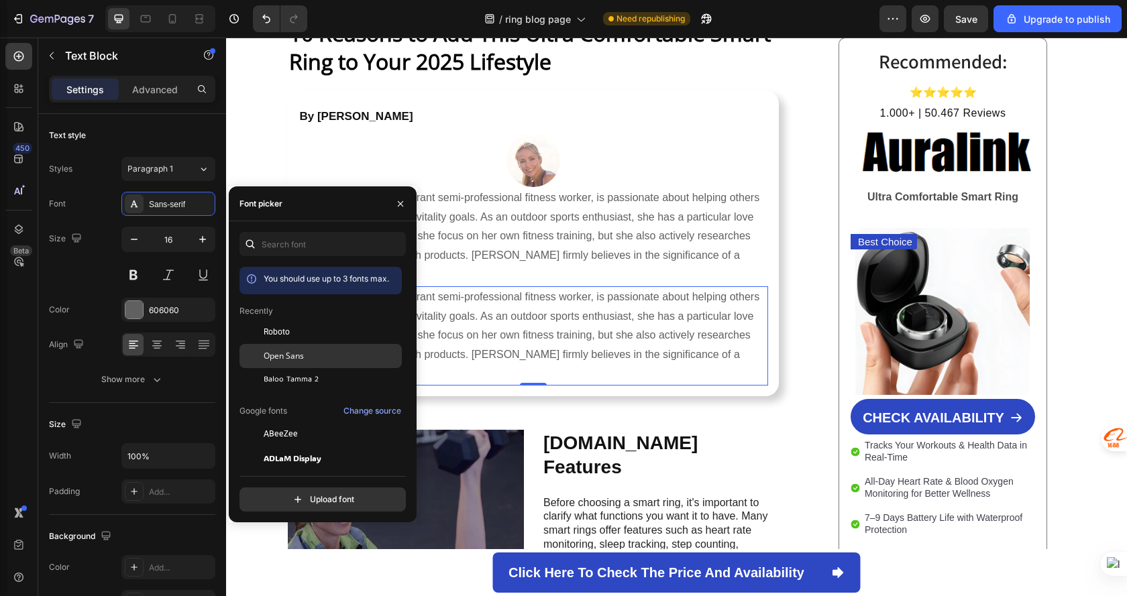
click at [323, 350] on div "Open Sans" at bounding box center [332, 356] width 136 height 12
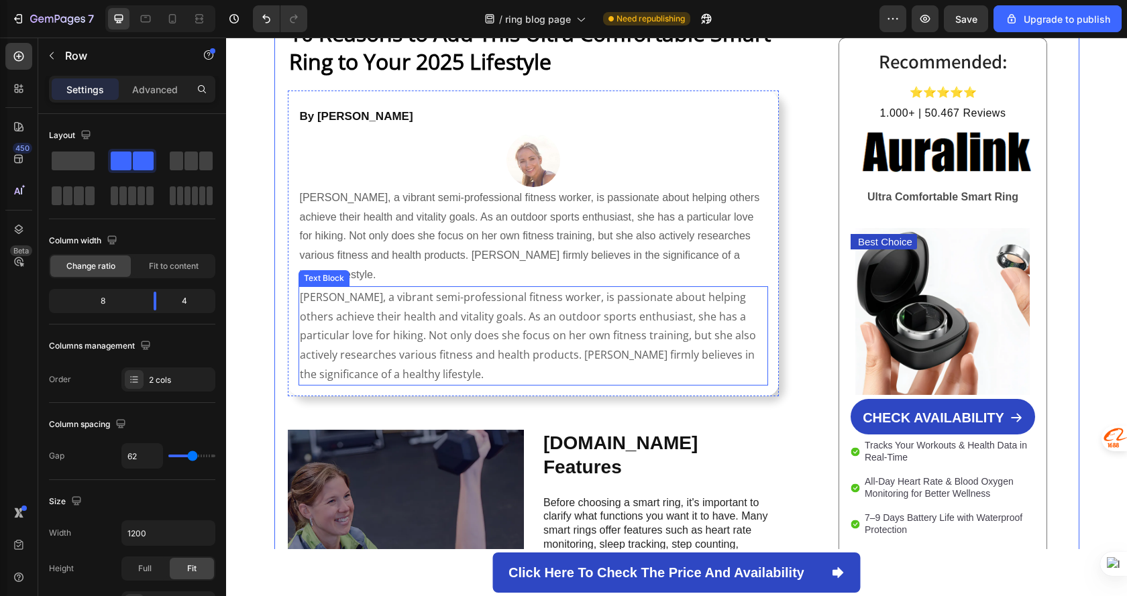
click at [489, 350] on p "Charlotte Smith, a vibrant semi-professional fitness worker, is passionate abou…" at bounding box center [533, 336] width 467 height 97
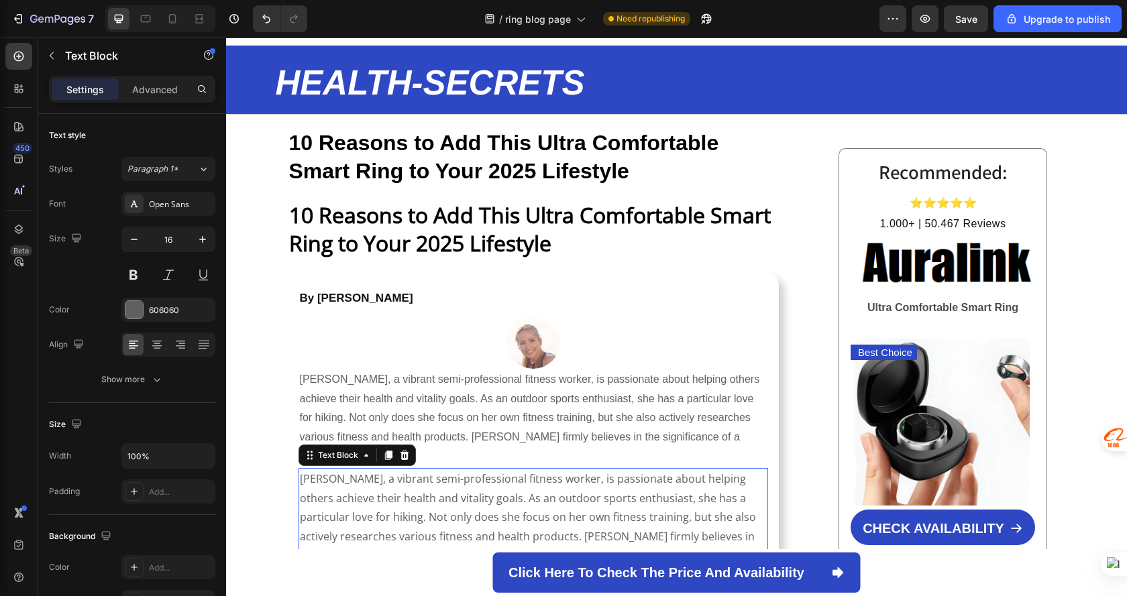
scroll to position [0, 0]
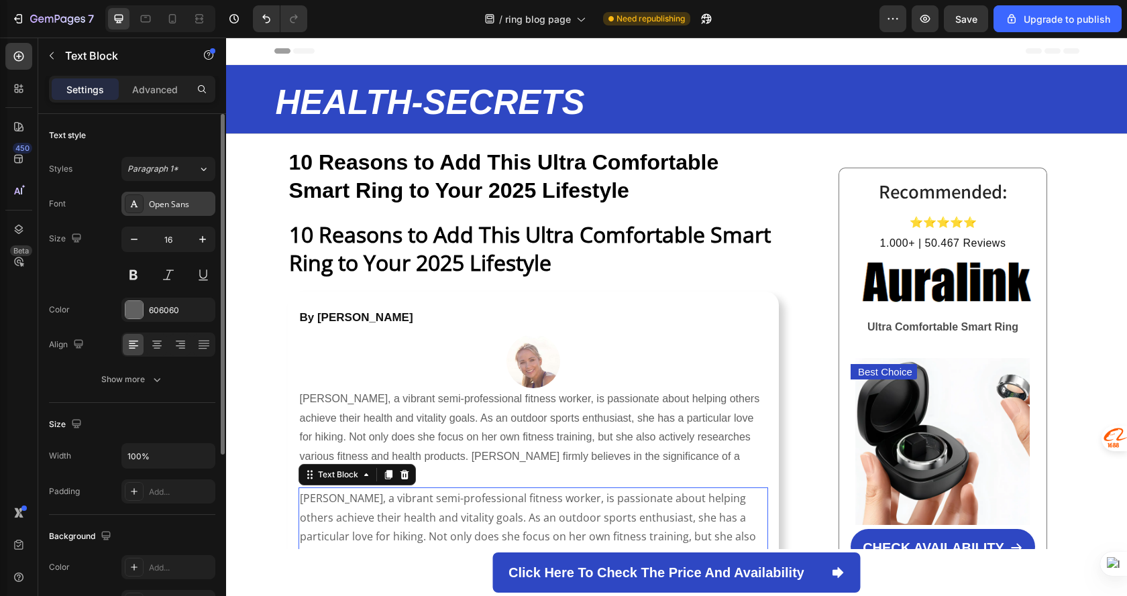
click at [160, 199] on div "Open Sans" at bounding box center [180, 205] width 63 height 12
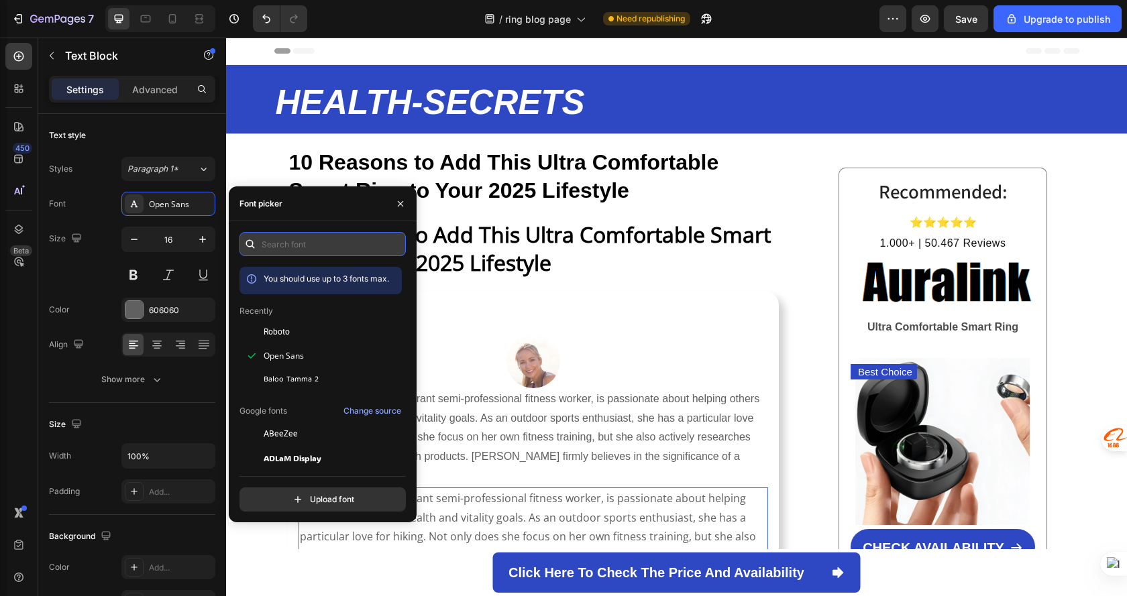
click at [284, 239] on input "text" at bounding box center [323, 244] width 166 height 24
paste input "helvetica neue"
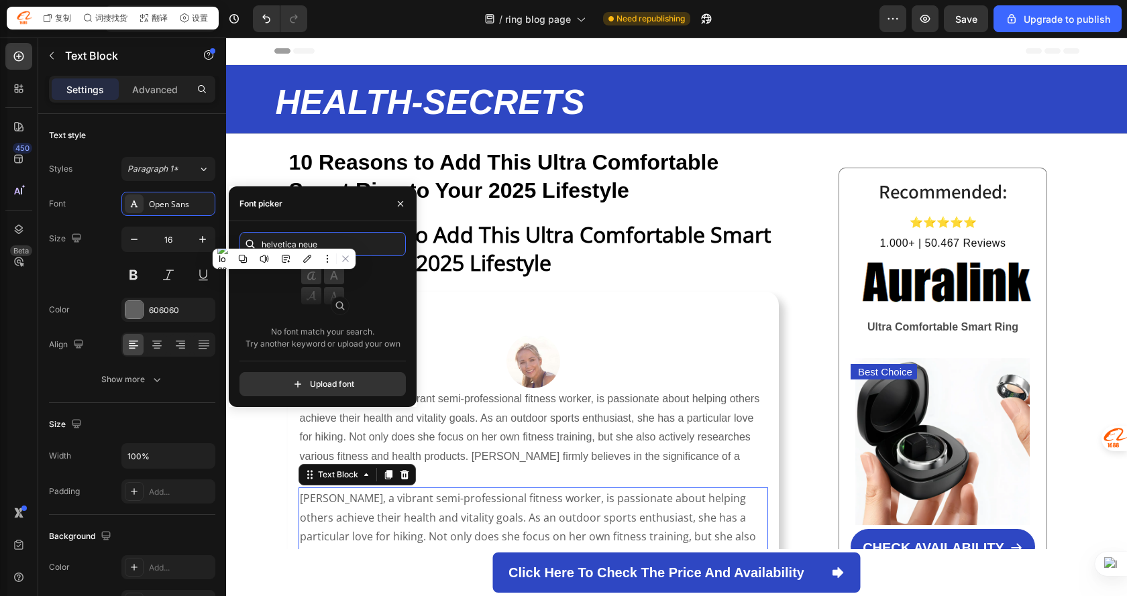
paste input "arial,"
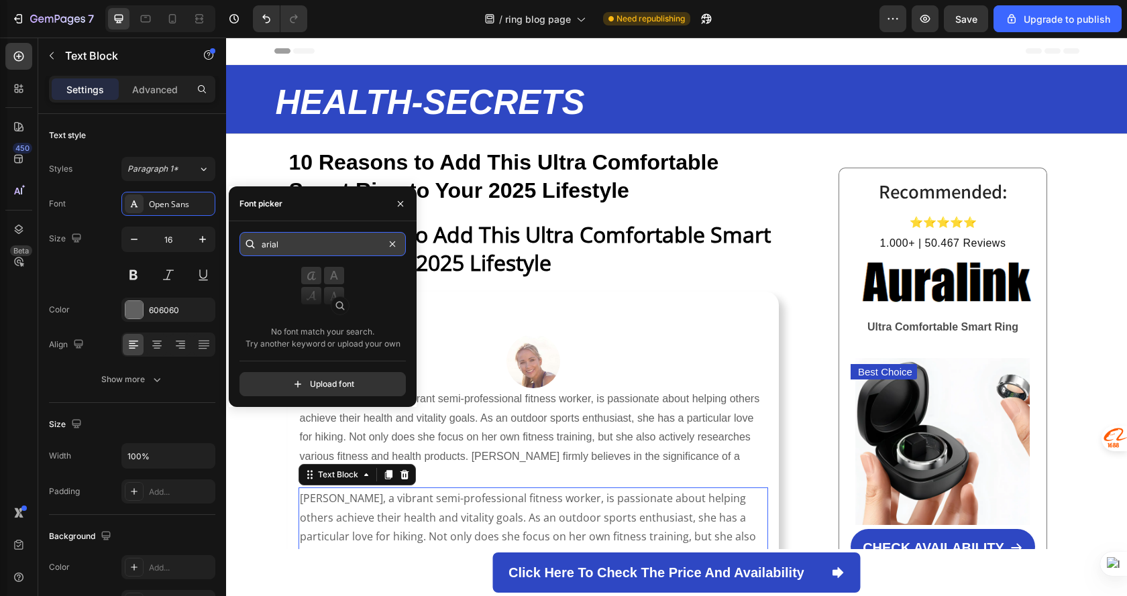
drag, startPoint x: 297, startPoint y: 242, endPoint x: 267, endPoint y: 238, distance: 30.6
click at [267, 238] on input "arial" at bounding box center [323, 244] width 166 height 24
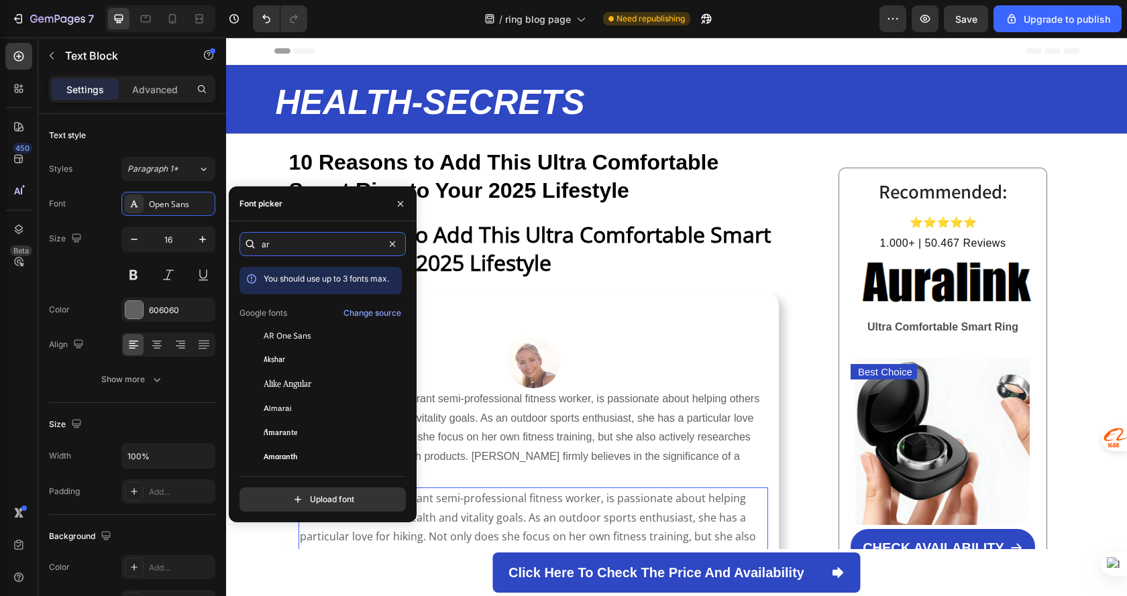
type input "a"
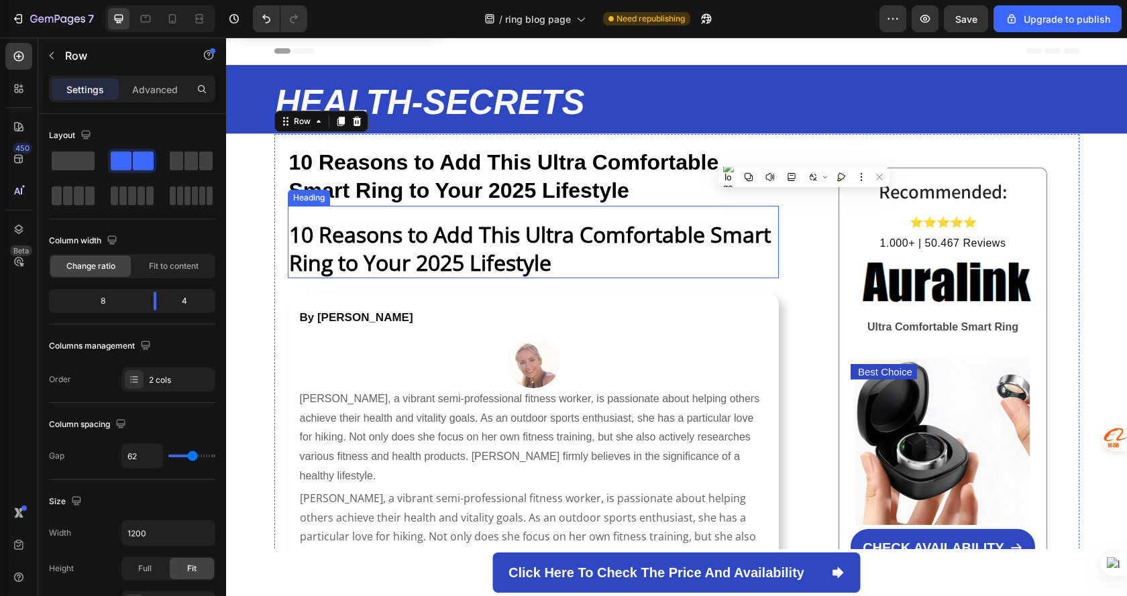
click at [308, 258] on strong "10 Reasons to Add This Ultra Comfortable Smart Ring to Your 2025 Lifestyle" at bounding box center [530, 248] width 482 height 57
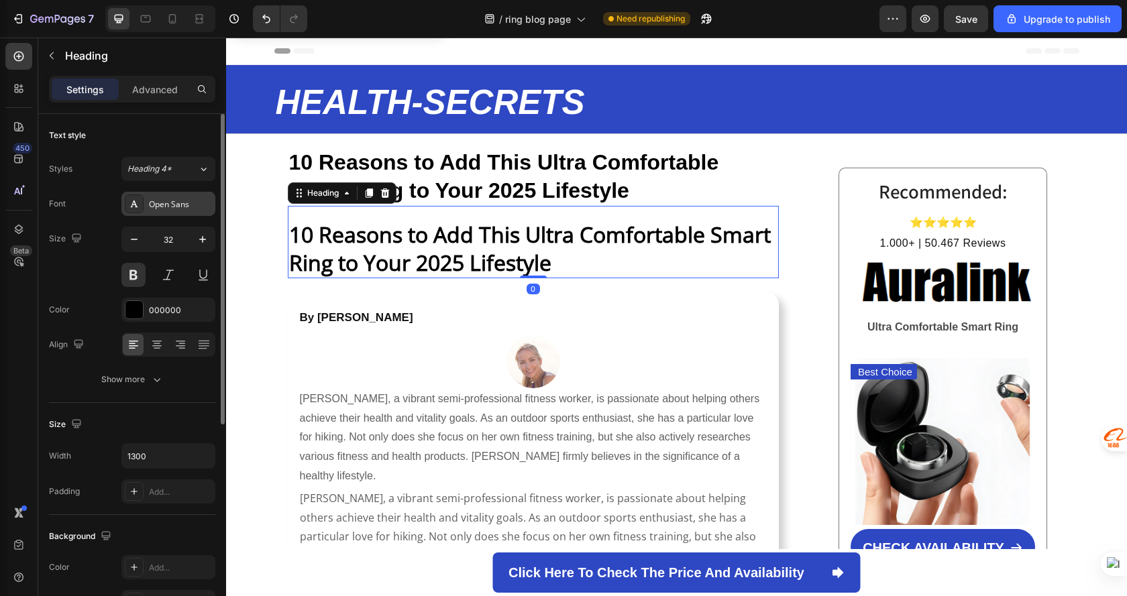
click at [187, 201] on div "Open Sans" at bounding box center [180, 205] width 63 height 12
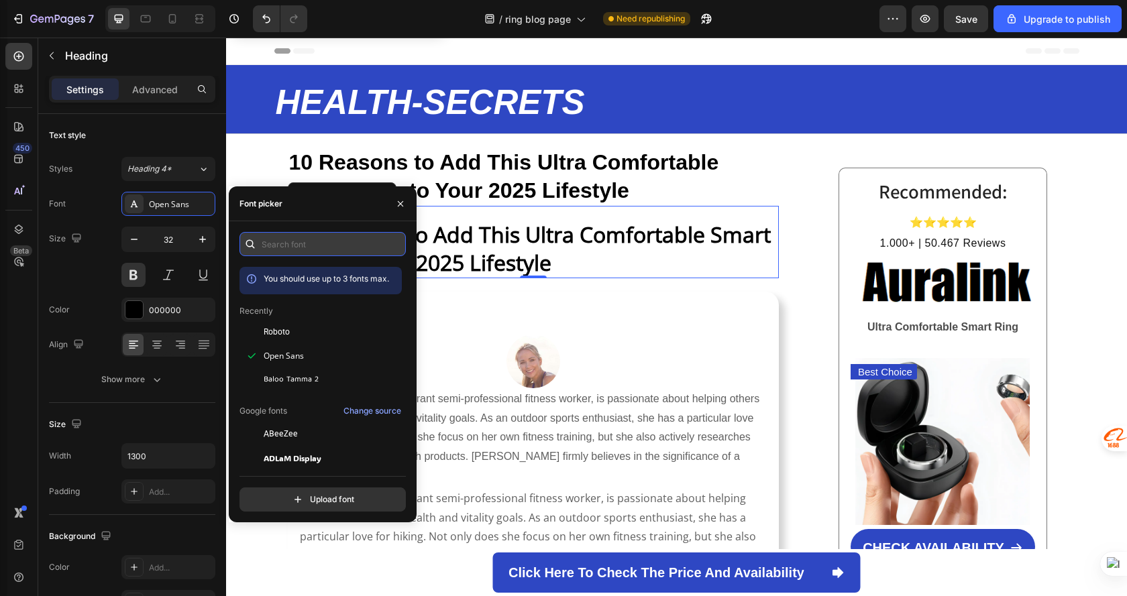
click at [326, 240] on input "text" at bounding box center [323, 244] width 166 height 24
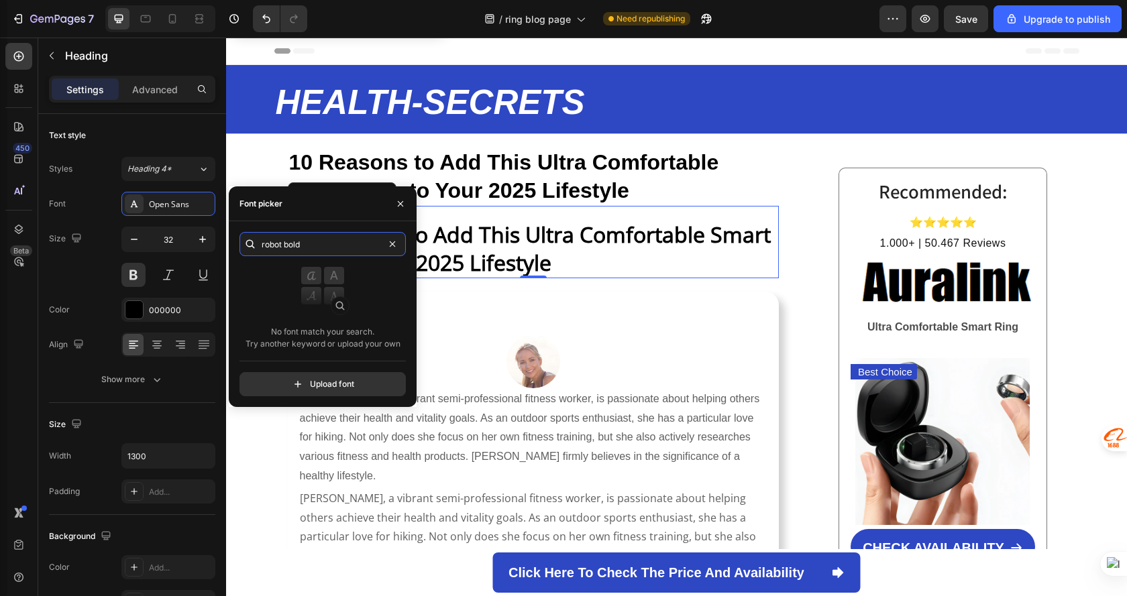
type input "robot bold"
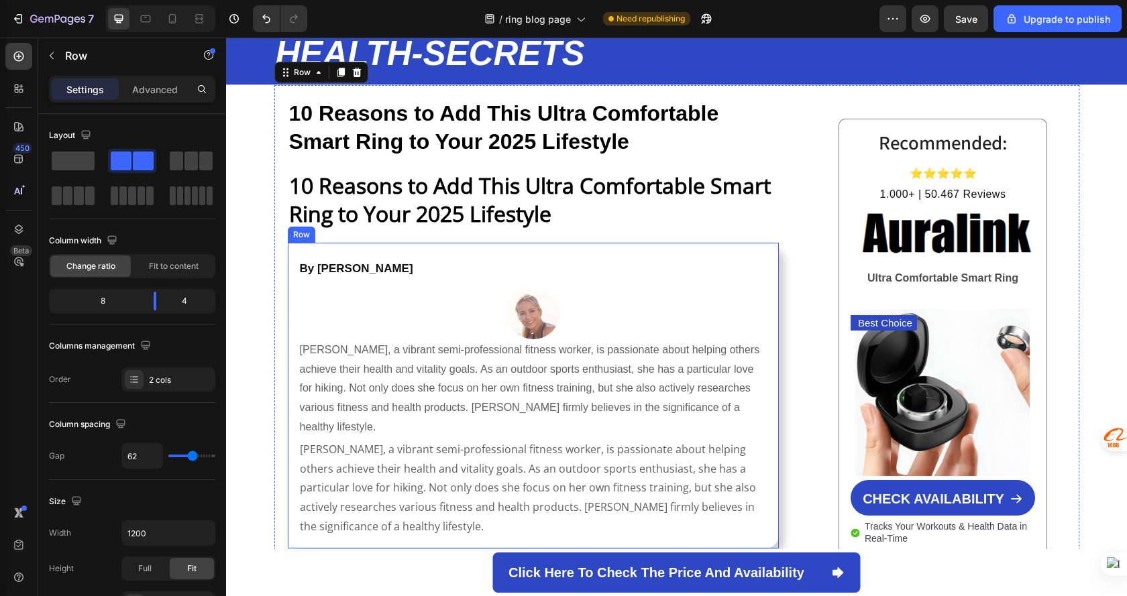
scroll to position [67, 0]
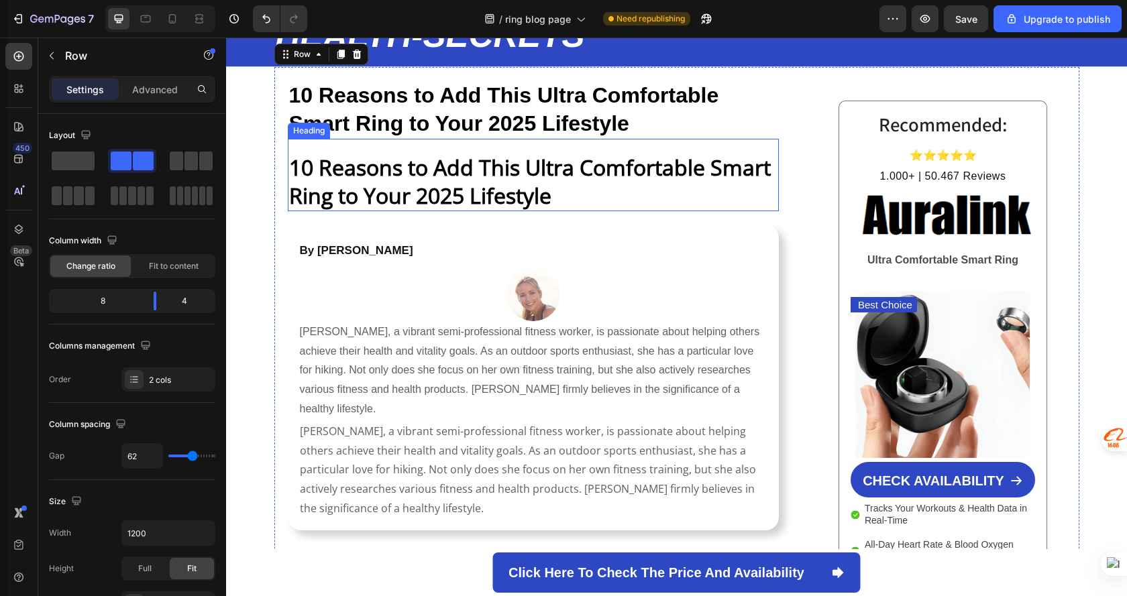
click at [669, 167] on strong "10 Reasons to Add This Ultra Comfortable Smart Ring to Your 2025 Lifestyle" at bounding box center [530, 181] width 482 height 57
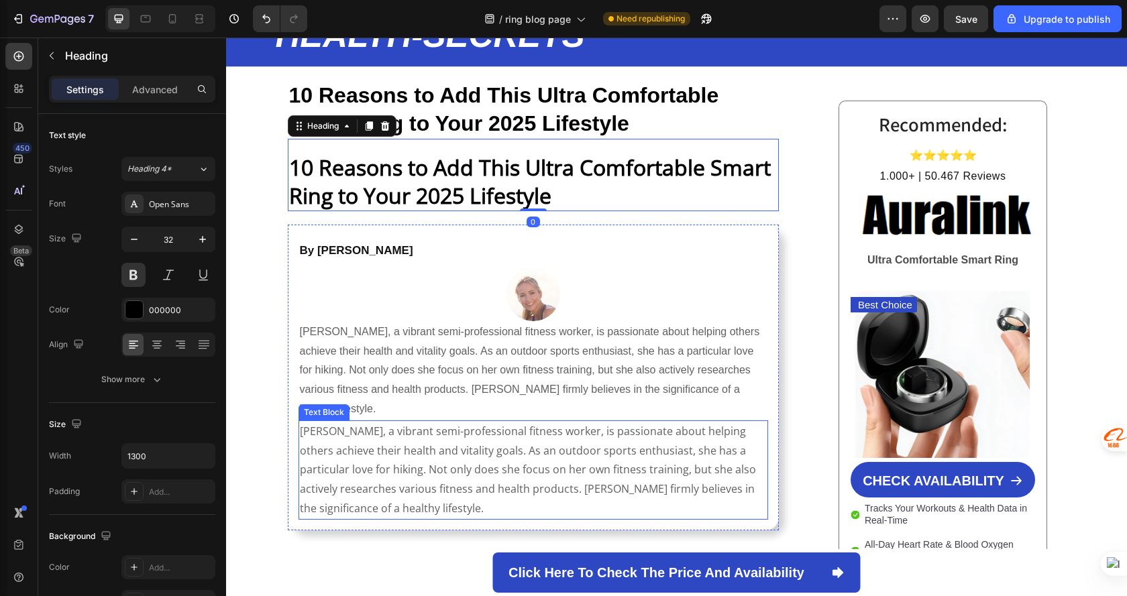
click at [643, 457] on p "Charlotte Smith, a vibrant semi-professional fitness worker, is passionate abou…" at bounding box center [533, 470] width 467 height 97
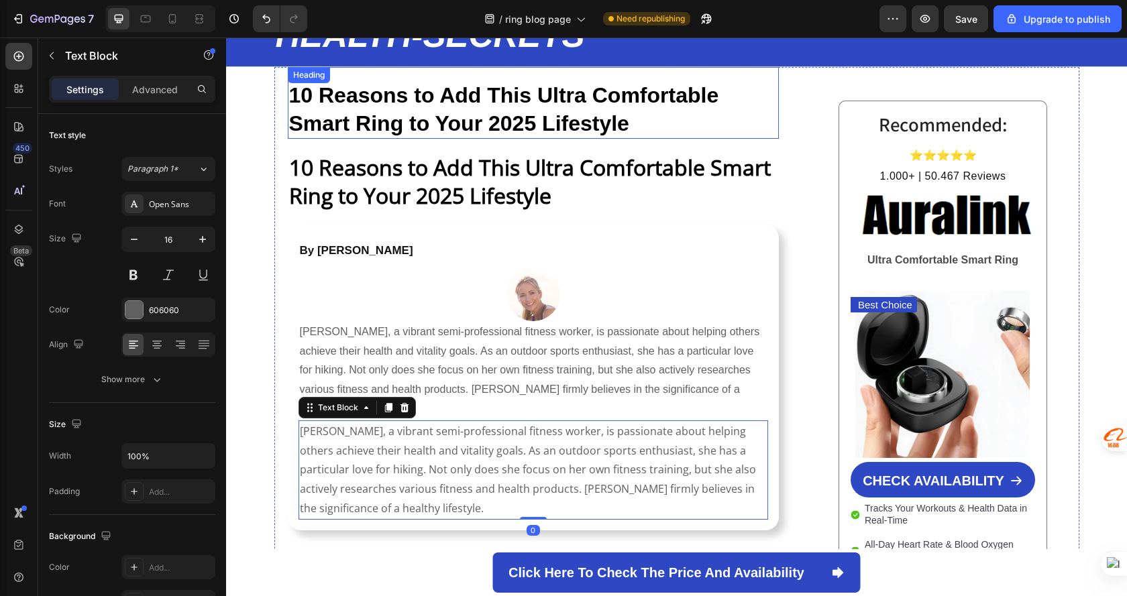
click at [735, 115] on h1 "10 Reasons to Add This Ultra Comfortable Smart Ring to Your 2025 Lifestyle" at bounding box center [533, 110] width 491 height 58
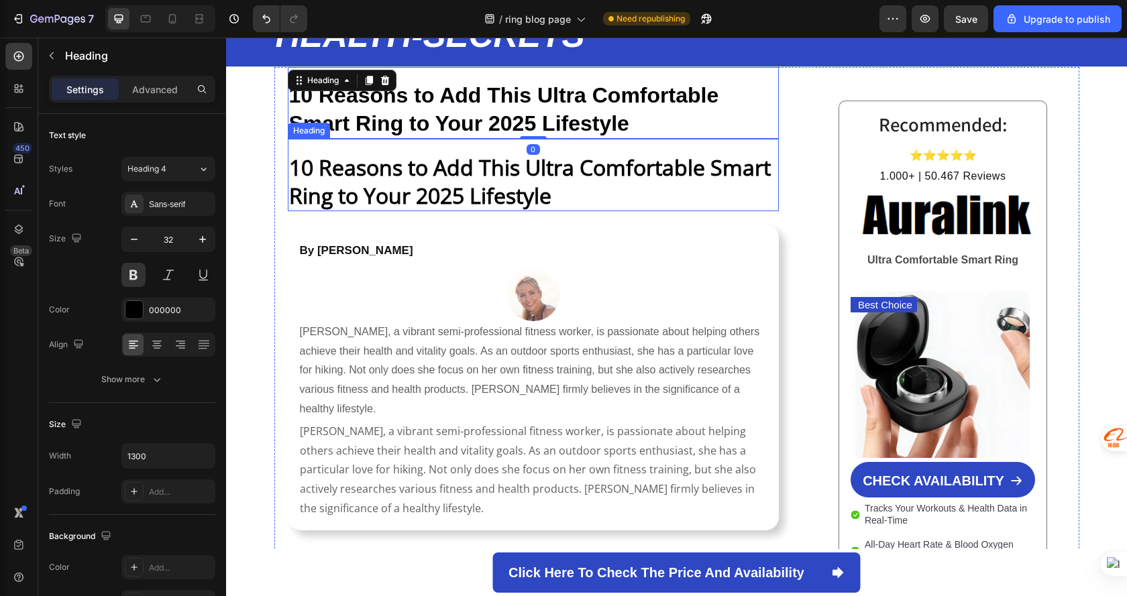
click at [709, 172] on strong "10 Reasons to Add This Ultra Comfortable Smart Ring to Your 2025 Lifestyle" at bounding box center [530, 181] width 482 height 57
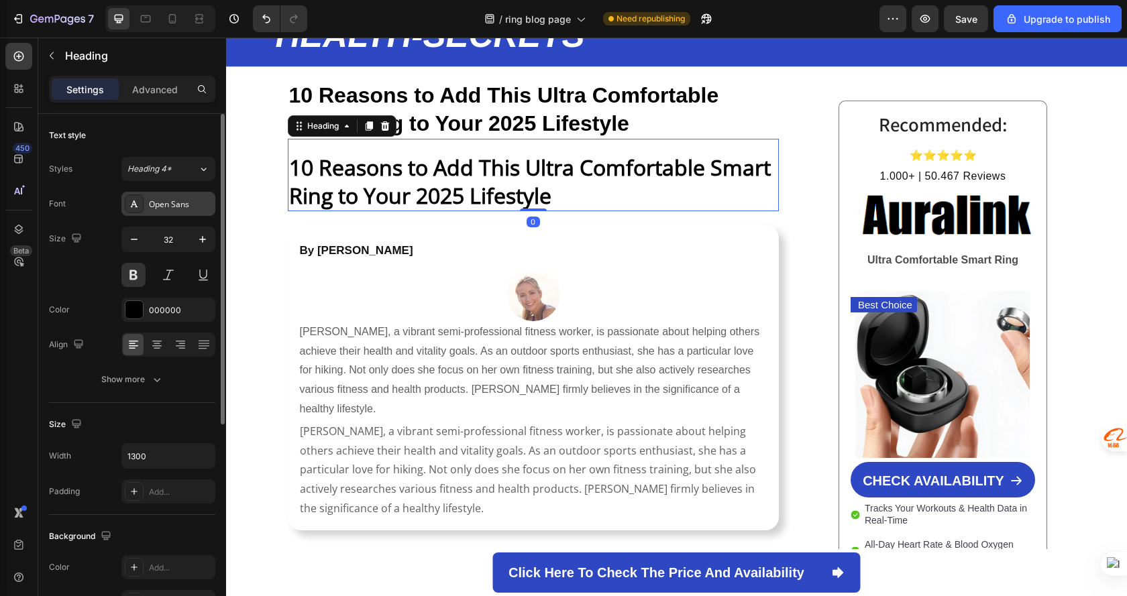
click at [176, 205] on div "Open Sans" at bounding box center [180, 205] width 63 height 12
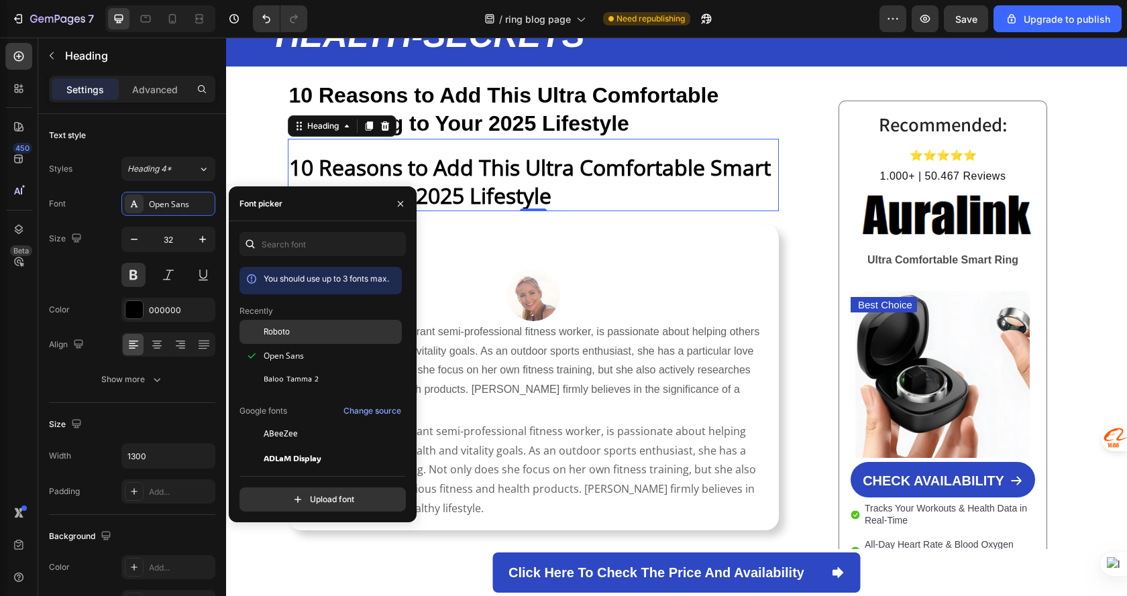
click at [318, 422] on div "Roboto" at bounding box center [321, 434] width 162 height 24
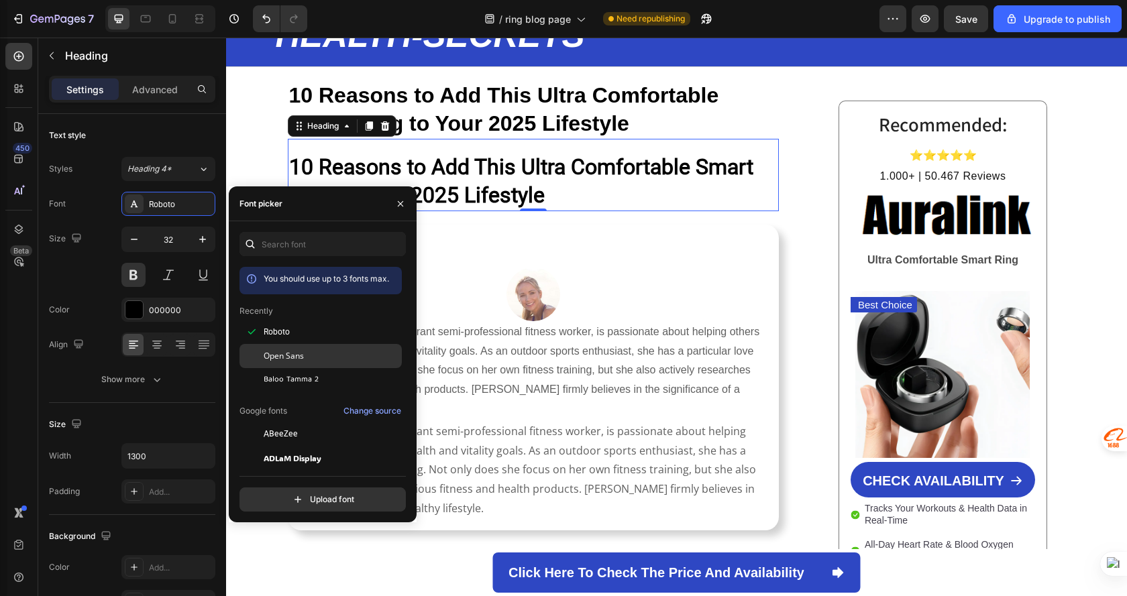
click at [327, 356] on div "Open Sans" at bounding box center [332, 356] width 136 height 12
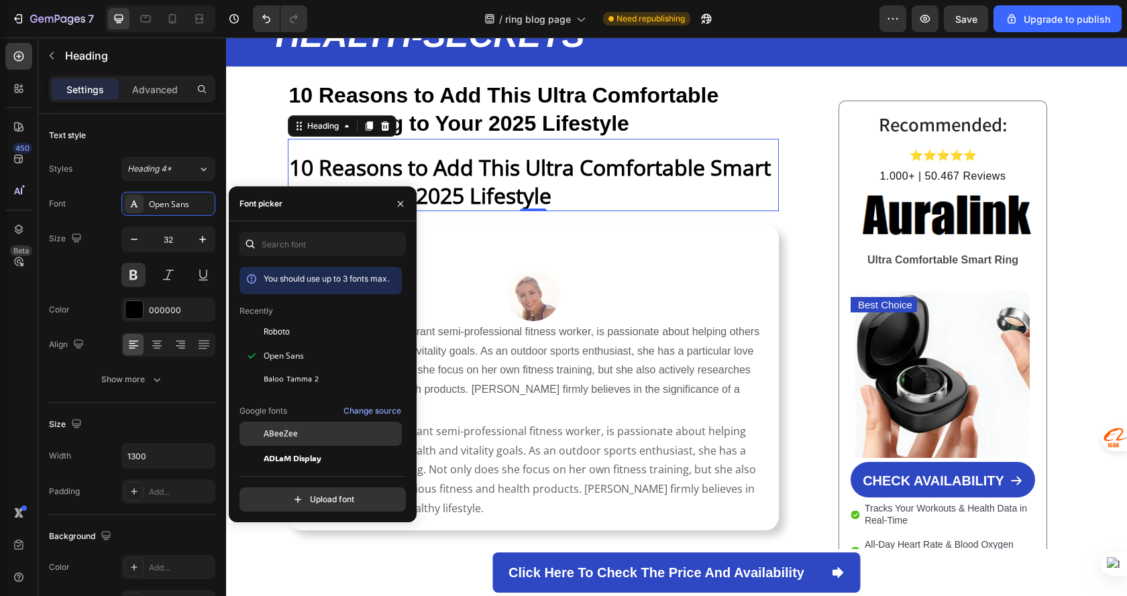
click at [325, 439] on div "ABeeZee" at bounding box center [332, 434] width 136 height 12
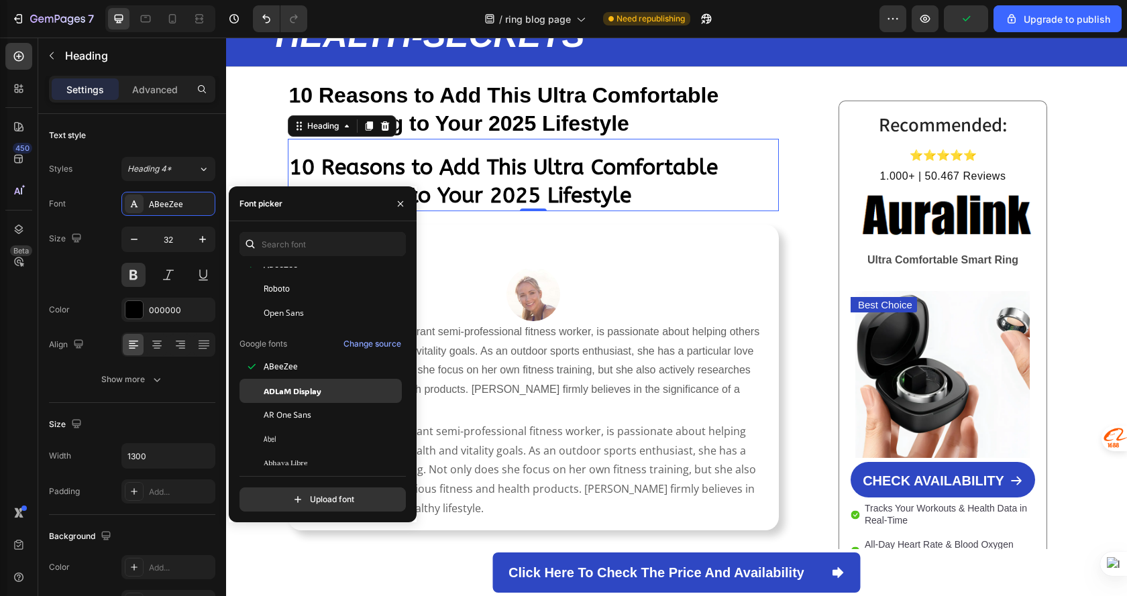
click at [344, 387] on div "ADLaM Display" at bounding box center [332, 391] width 136 height 12
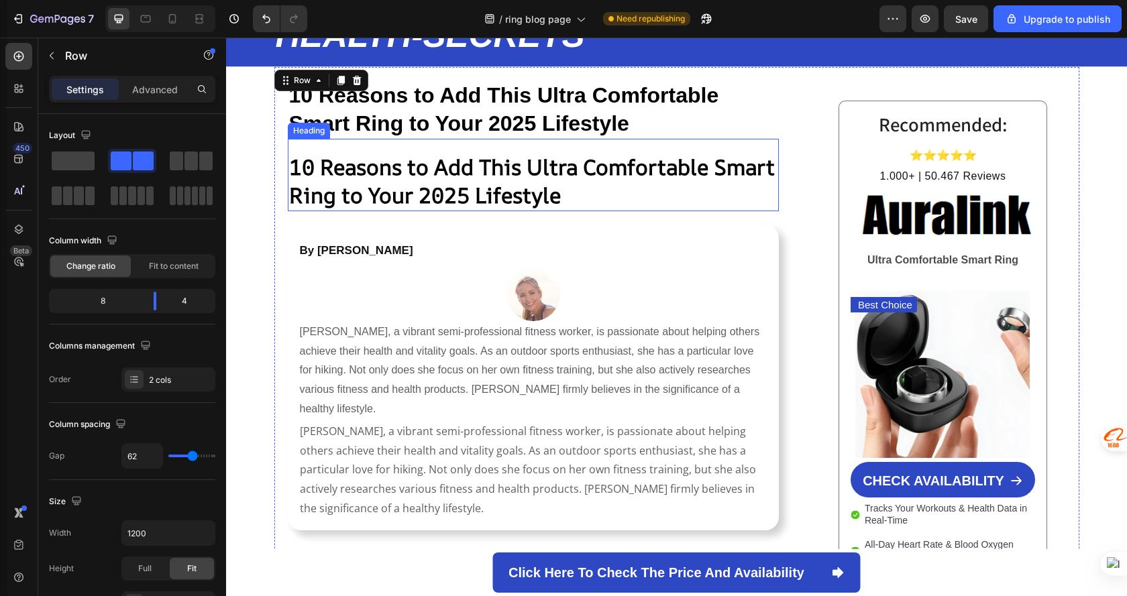
click at [559, 191] on strong "10 Reasons to Add This Ultra Comfortable Smart Ring to Your 2025 Lifestyle" at bounding box center [532, 181] width 486 height 58
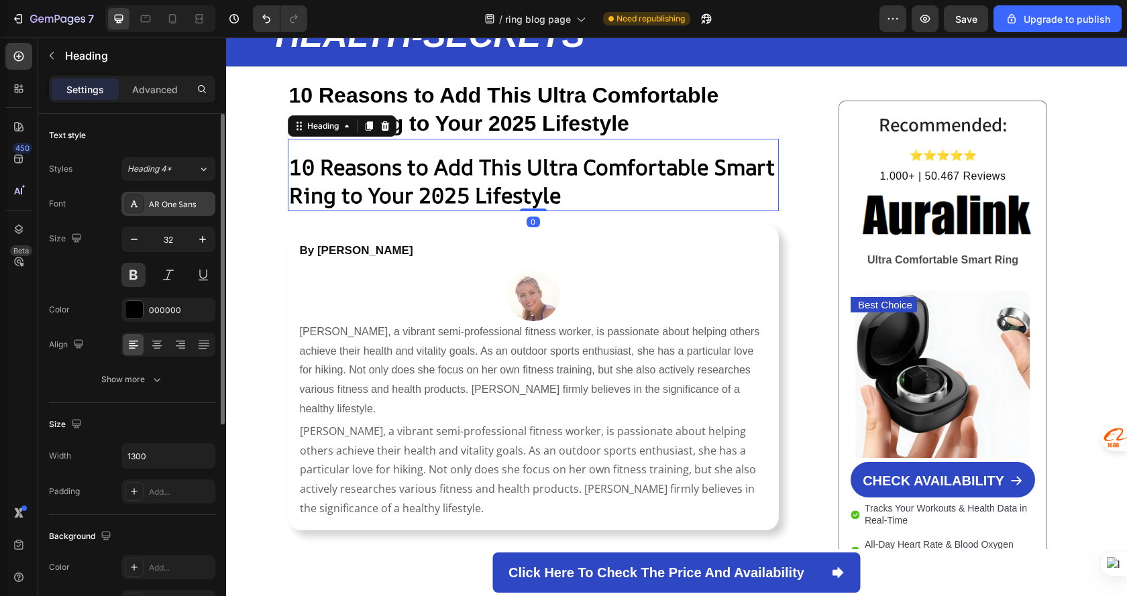
click at [173, 208] on div "AR One Sans" at bounding box center [180, 205] width 63 height 12
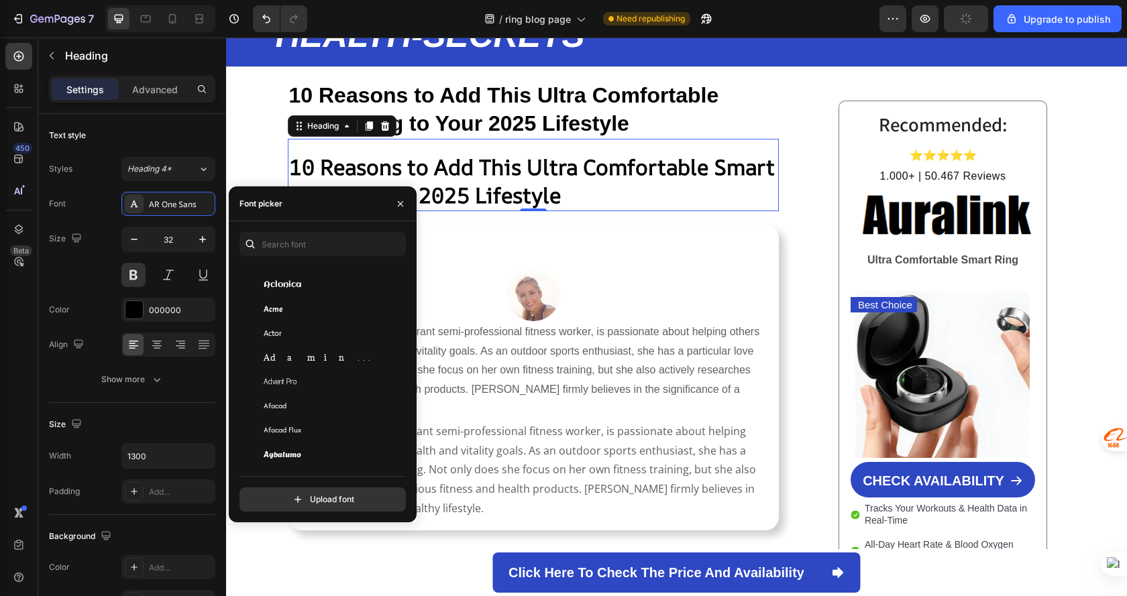
scroll to position [470, 0]
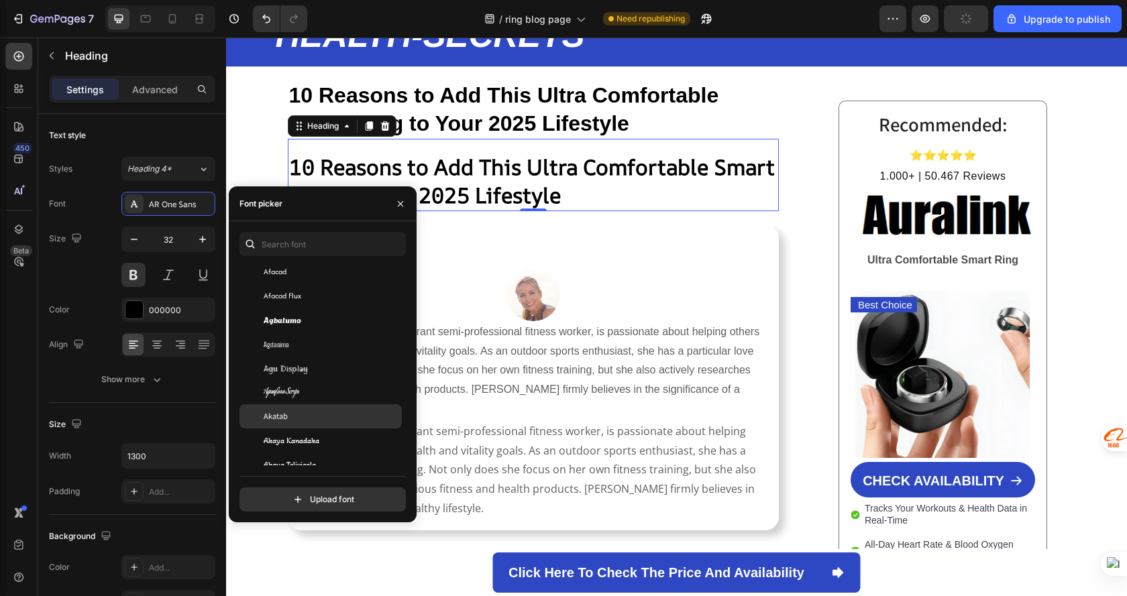
click at [317, 413] on div "Akatab" at bounding box center [332, 417] width 136 height 12
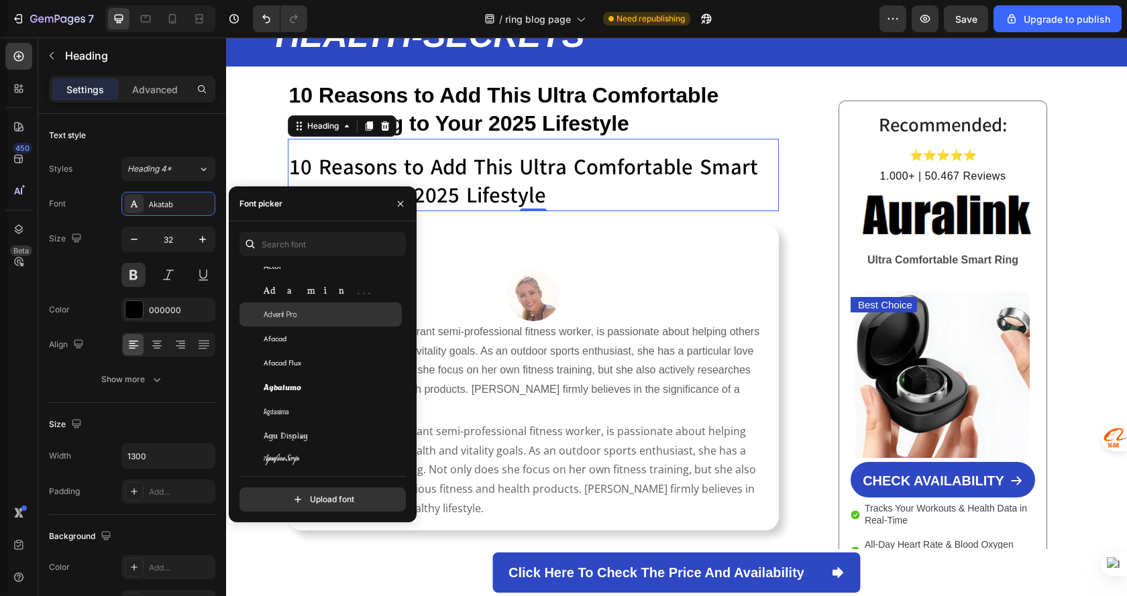
scroll to position [134, 0]
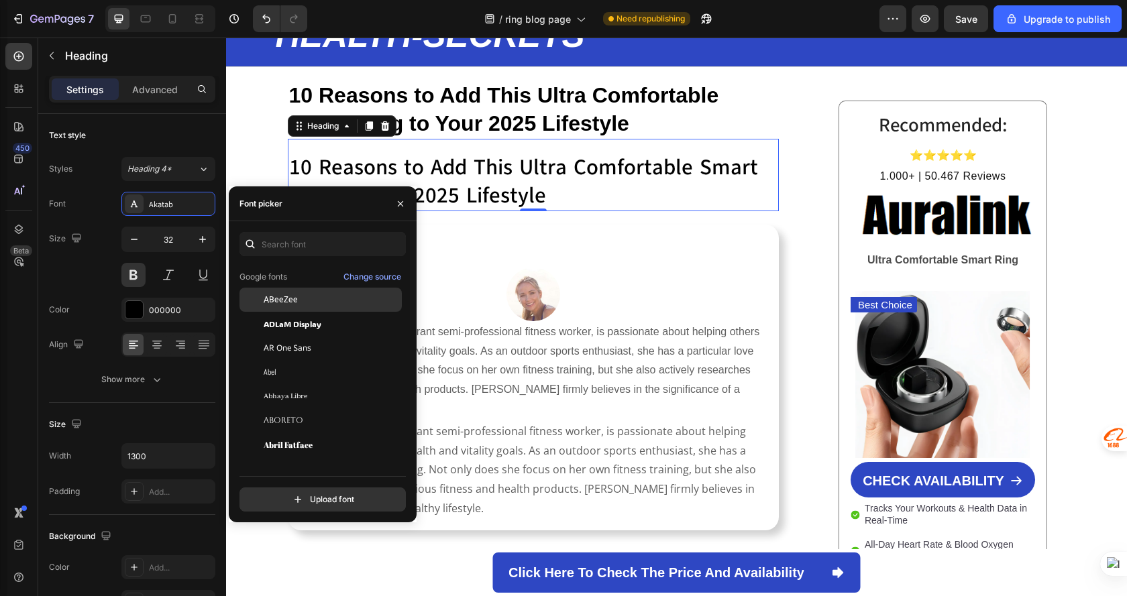
click at [335, 297] on div "ABeeZee" at bounding box center [332, 300] width 136 height 12
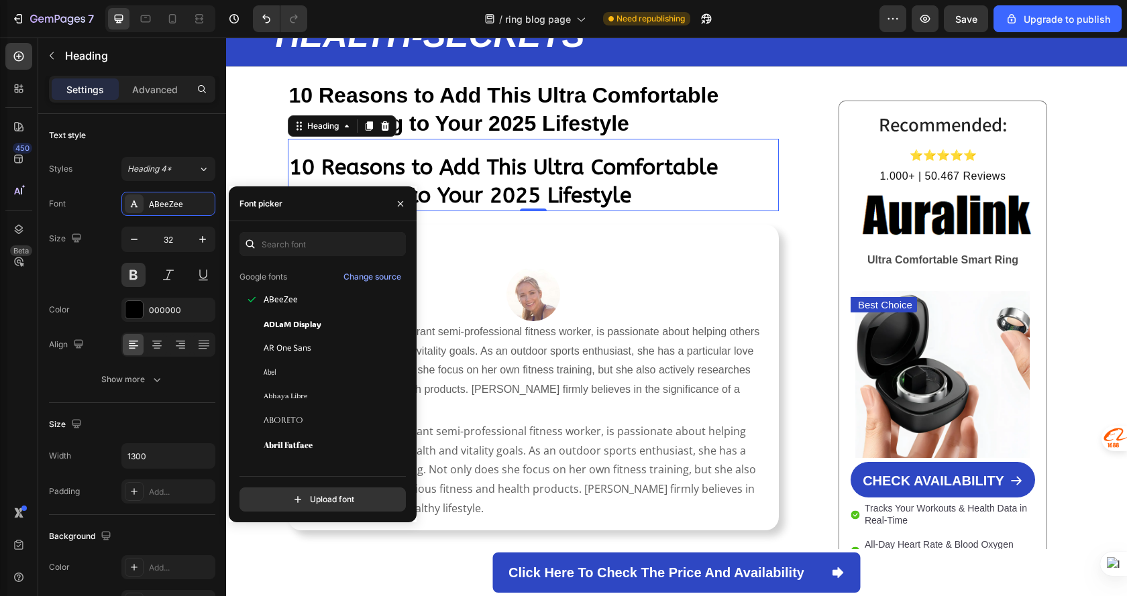
scroll to position [0, 0]
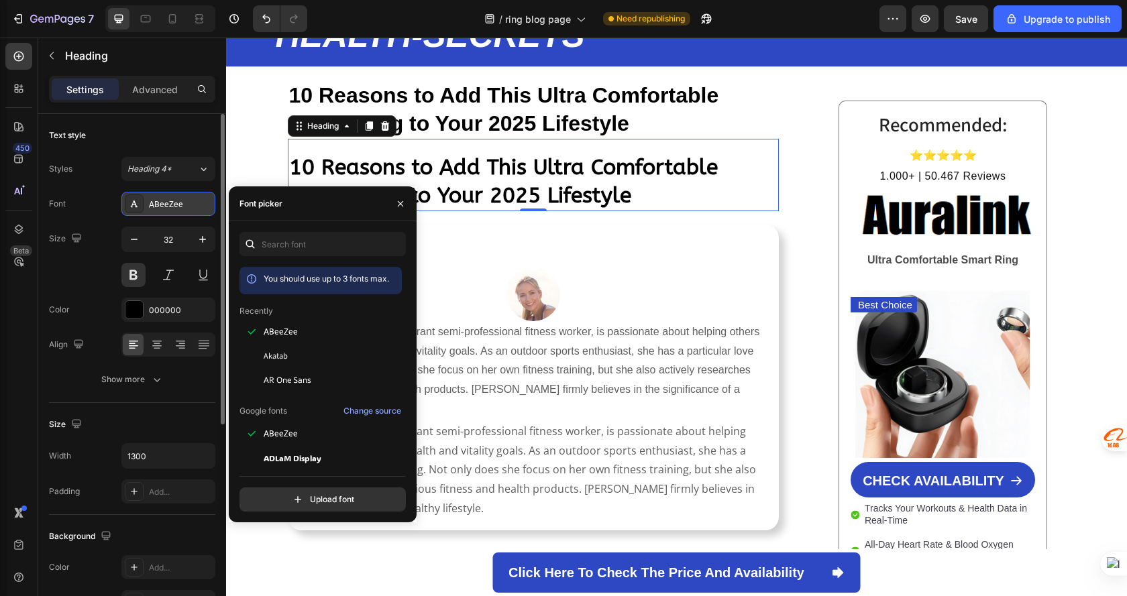
click at [188, 201] on div "ABeeZee" at bounding box center [180, 205] width 63 height 12
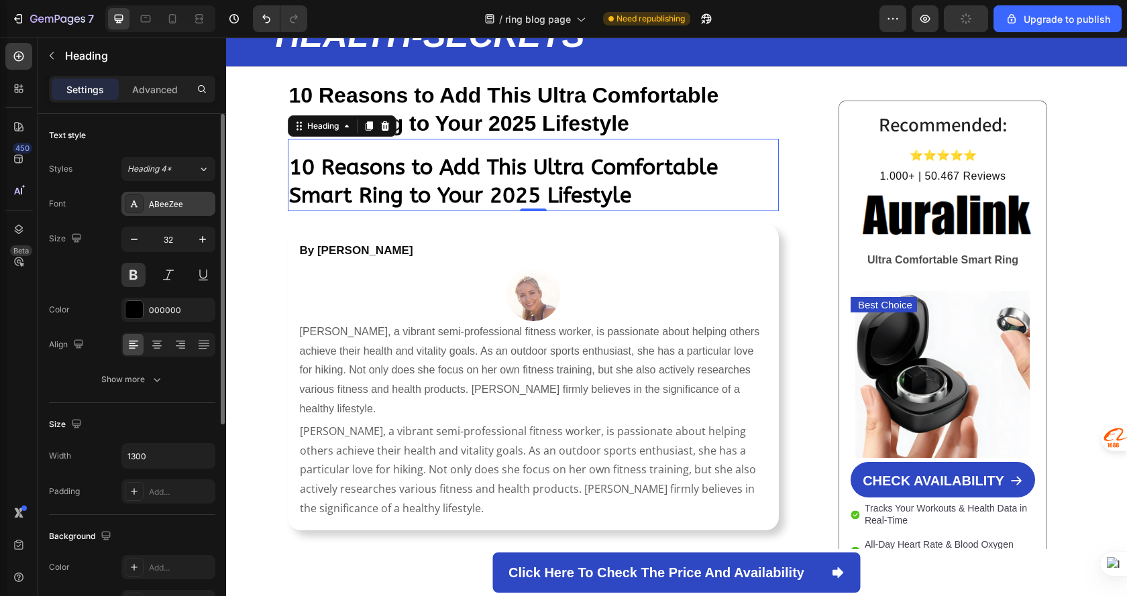
click at [180, 202] on div "ABeeZee" at bounding box center [180, 205] width 63 height 12
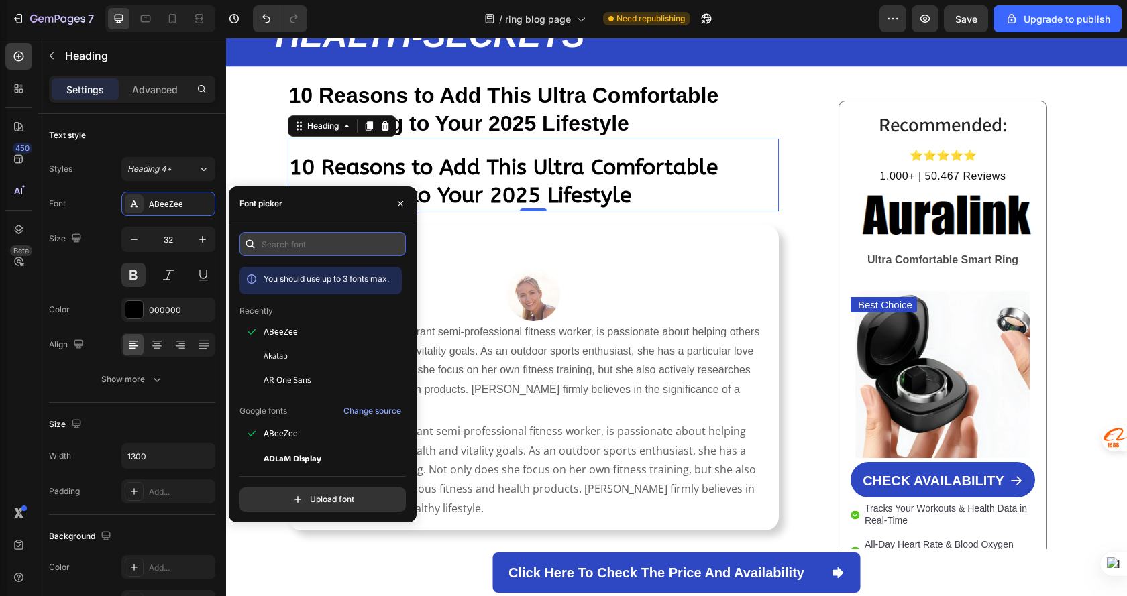
click at [313, 240] on input "text" at bounding box center [323, 244] width 166 height 24
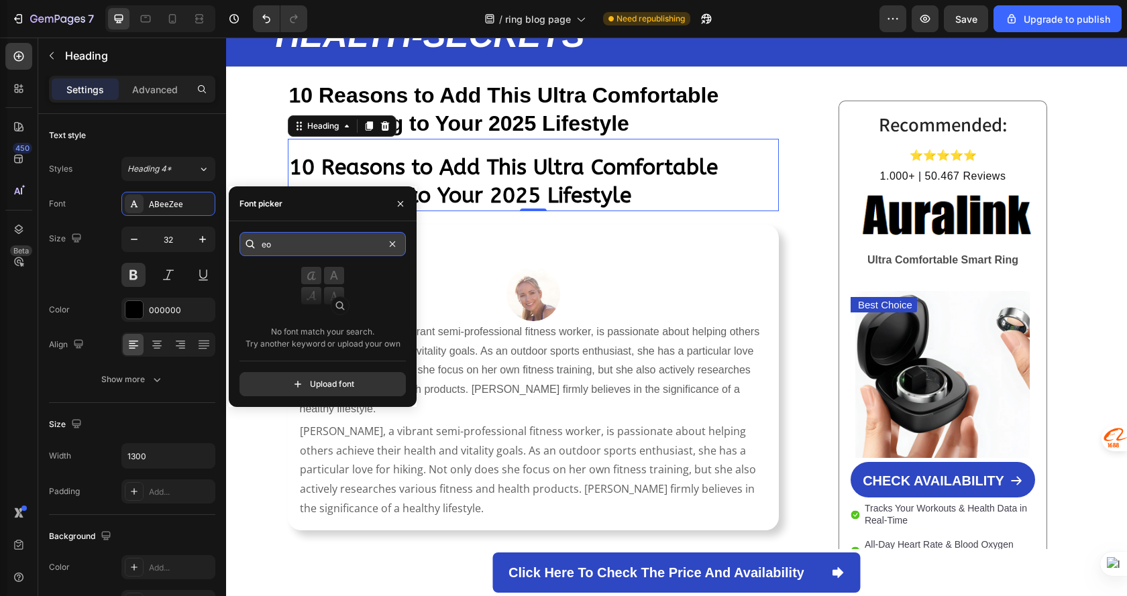
type input "e"
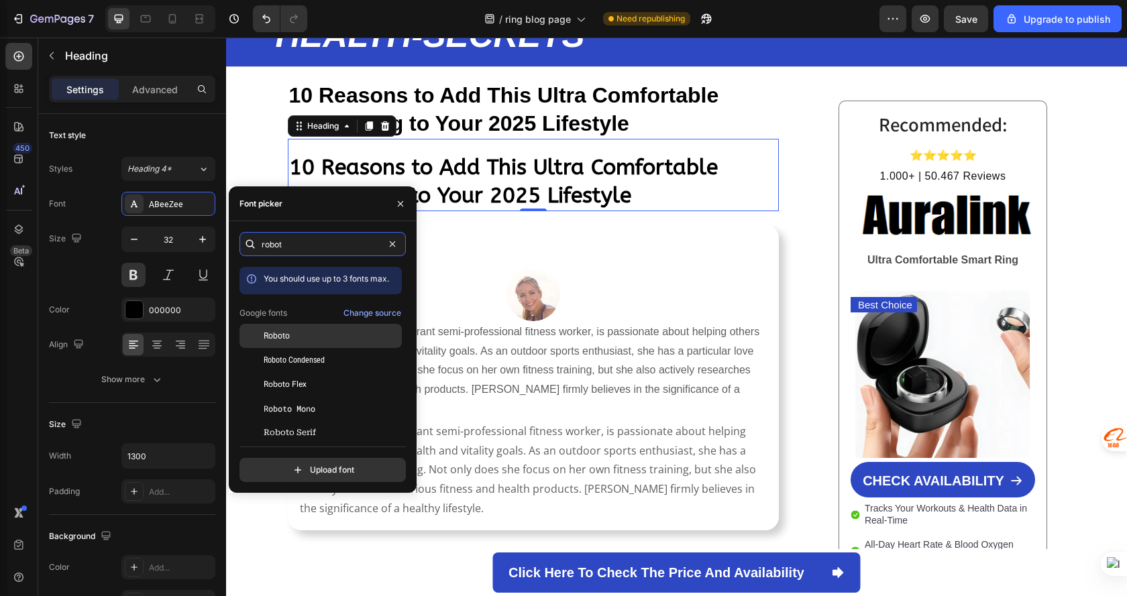
type input "robot"
click at [319, 421] on div "Roboto" at bounding box center [321, 433] width 162 height 24
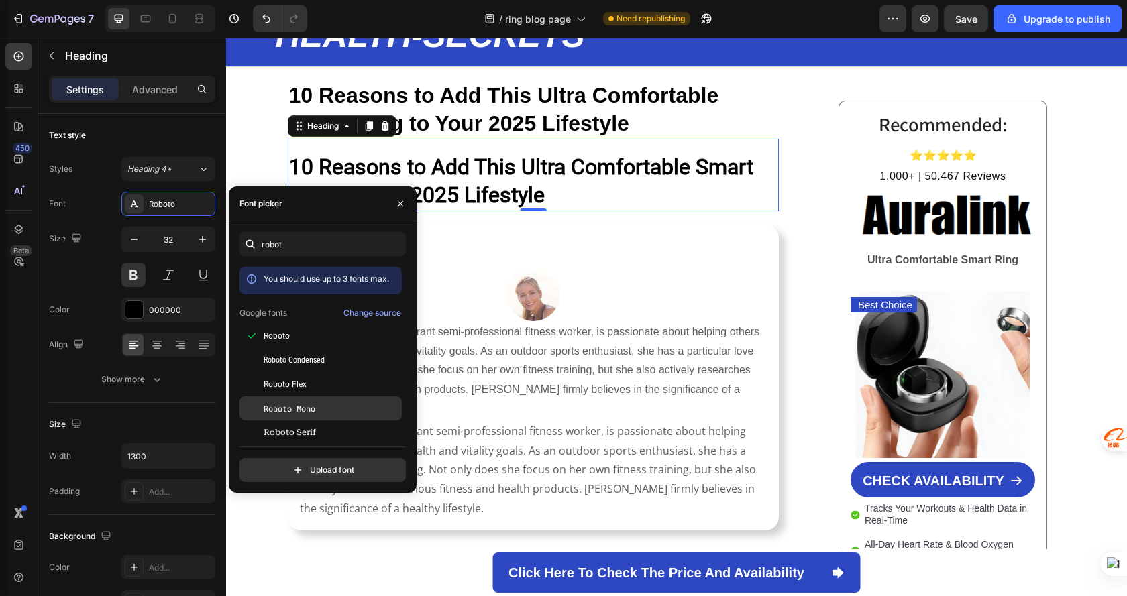
scroll to position [33, 0]
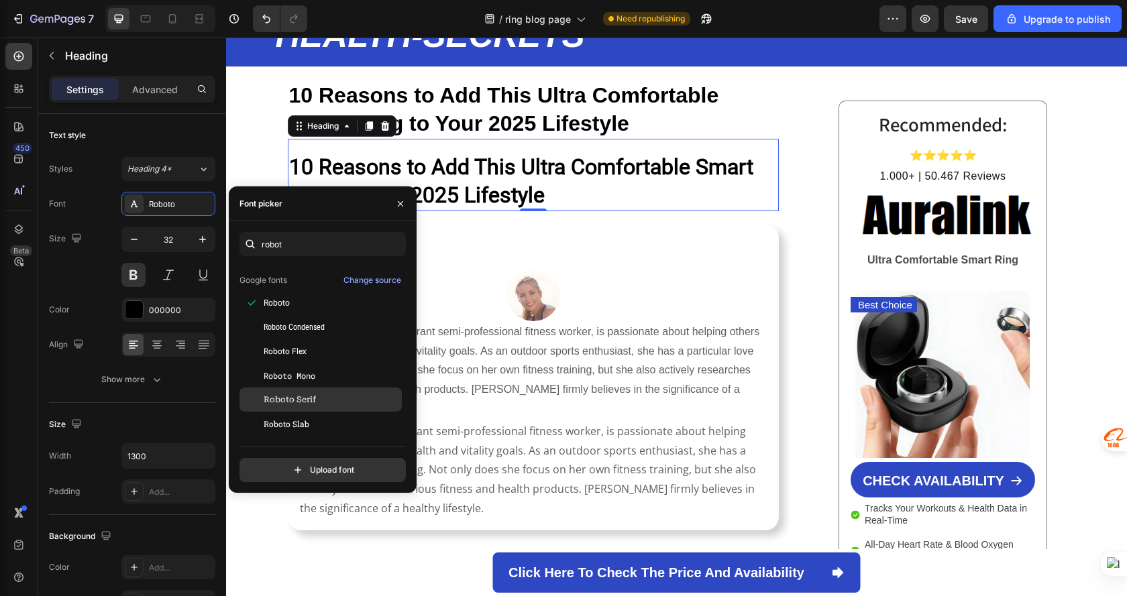
click at [339, 405] on div "Roboto Serif" at bounding box center [332, 400] width 136 height 12
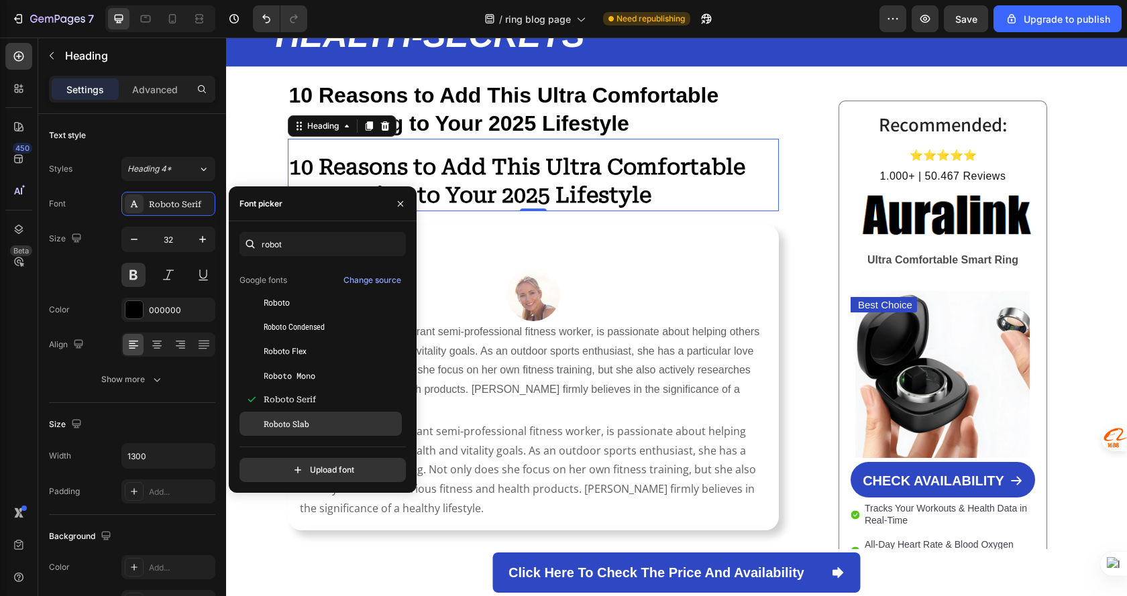
click at [339, 420] on div "Roboto Slab" at bounding box center [332, 424] width 136 height 12
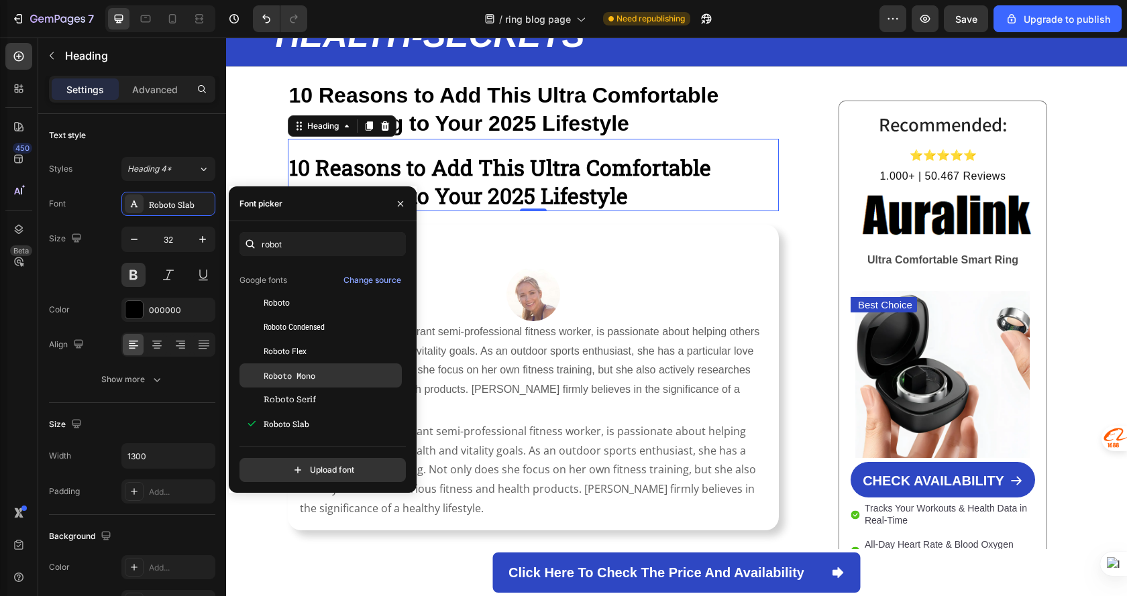
click at [344, 374] on div "Roboto Mono" at bounding box center [332, 376] width 136 height 12
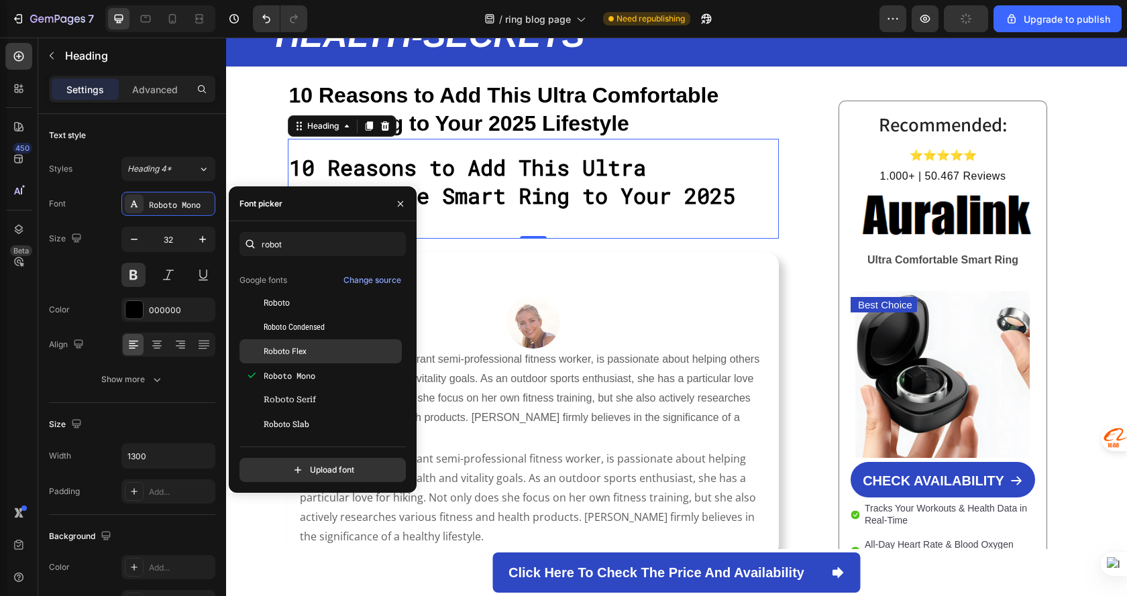
click at [342, 348] on div "Roboto Flex" at bounding box center [332, 352] width 136 height 12
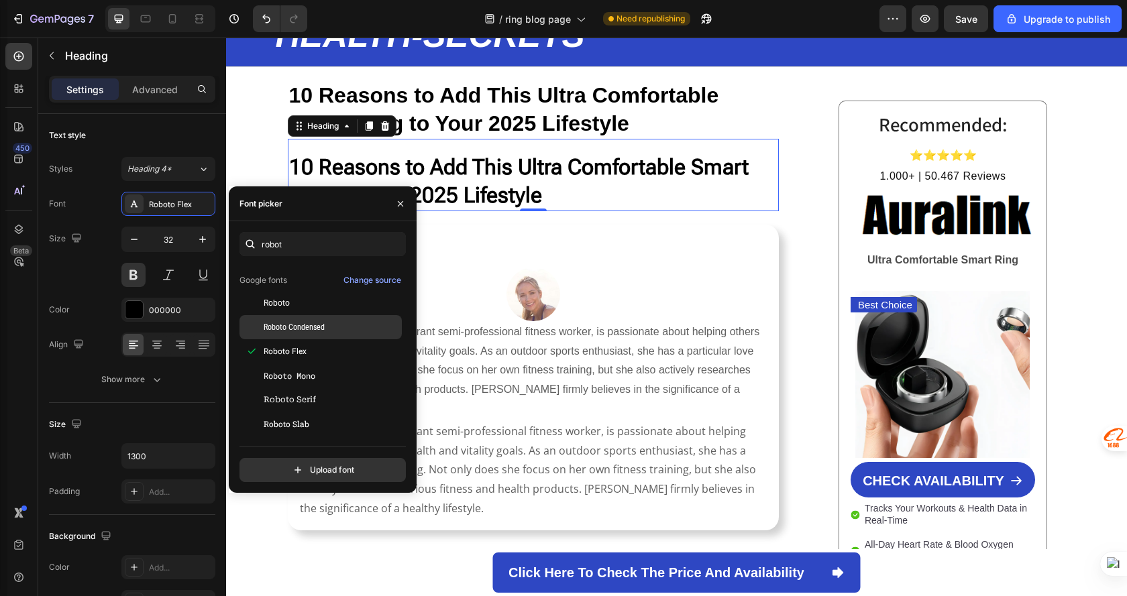
click at [364, 322] on div "Roboto Condensed" at bounding box center [332, 327] width 136 height 12
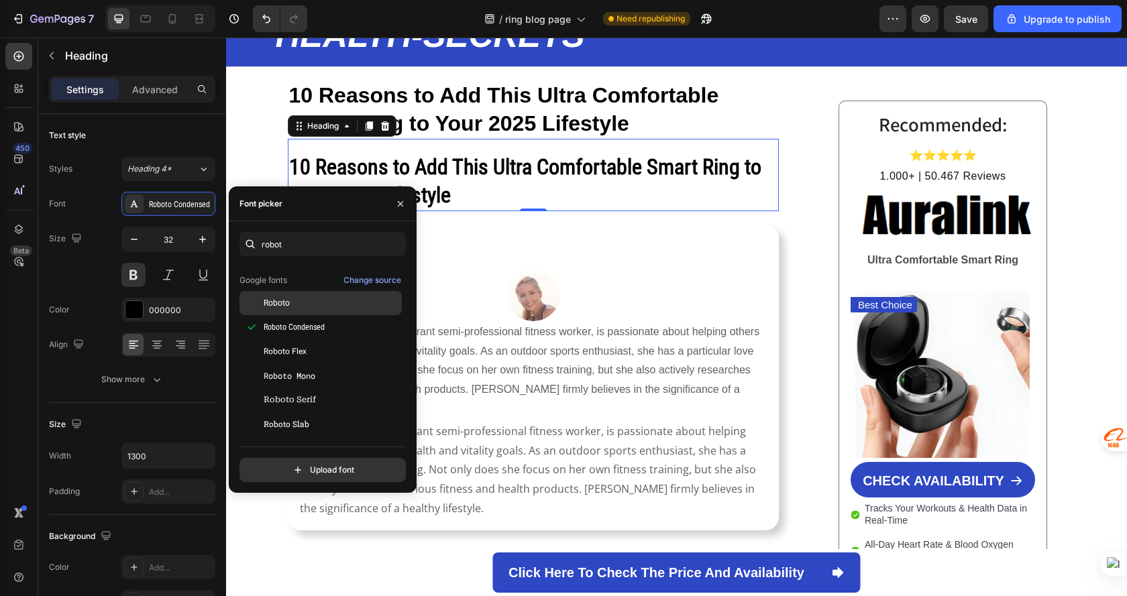
click at [355, 305] on div "Roboto" at bounding box center [332, 303] width 136 height 12
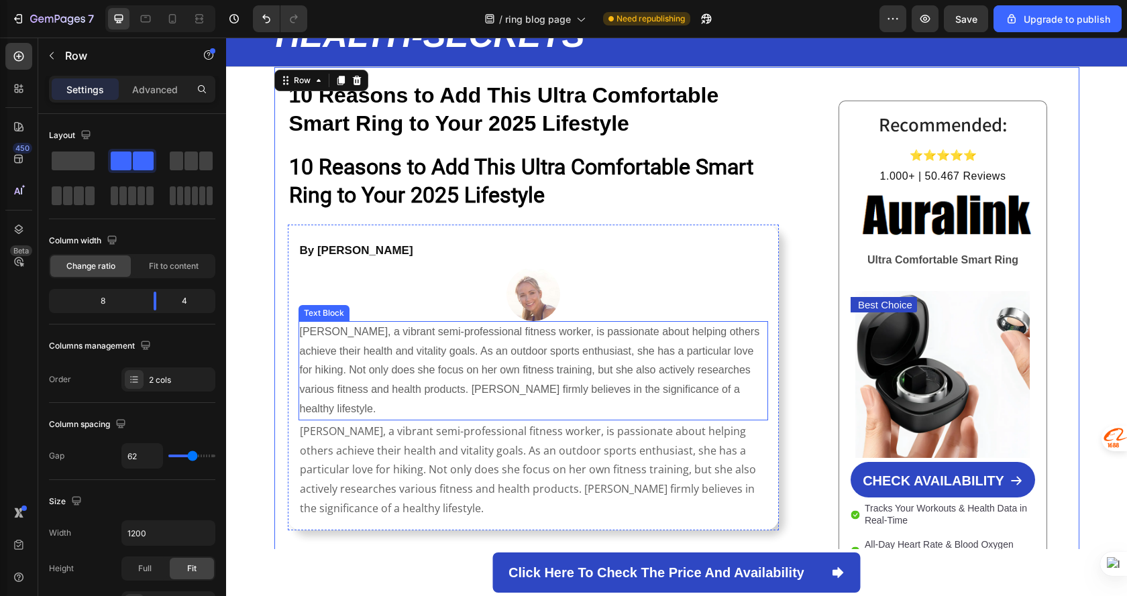
click at [440, 433] on p "Charlotte Smith, a vibrant semi-professional fitness worker, is passionate abou…" at bounding box center [533, 470] width 467 height 97
